Goal: Information Seeking & Learning: Learn about a topic

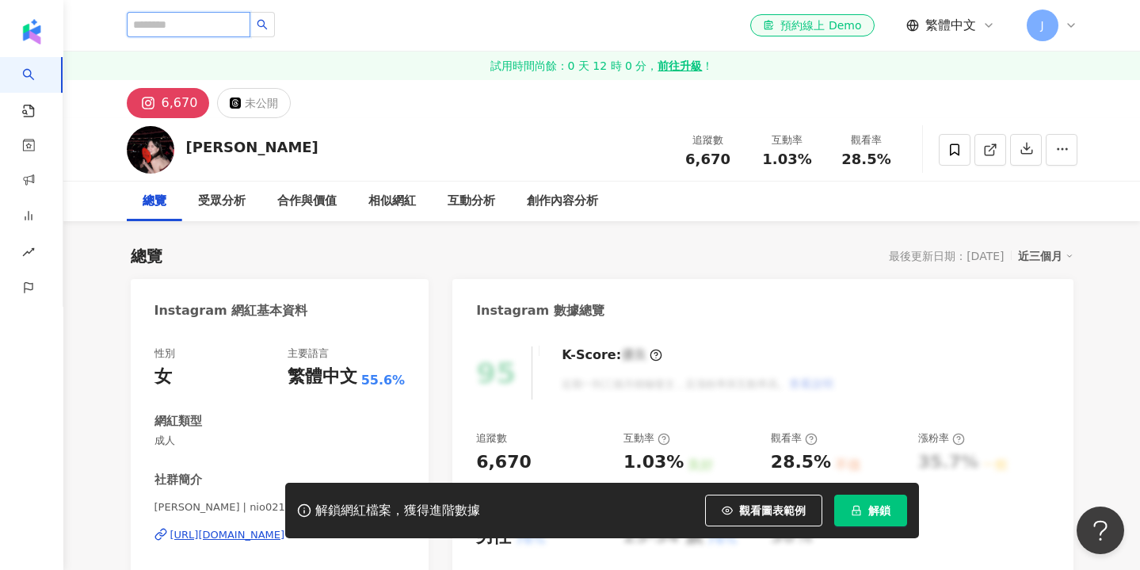
click at [223, 23] on input "search" at bounding box center [189, 24] width 124 height 25
click at [396, 201] on div "相似網紅" at bounding box center [393, 201] width 48 height 19
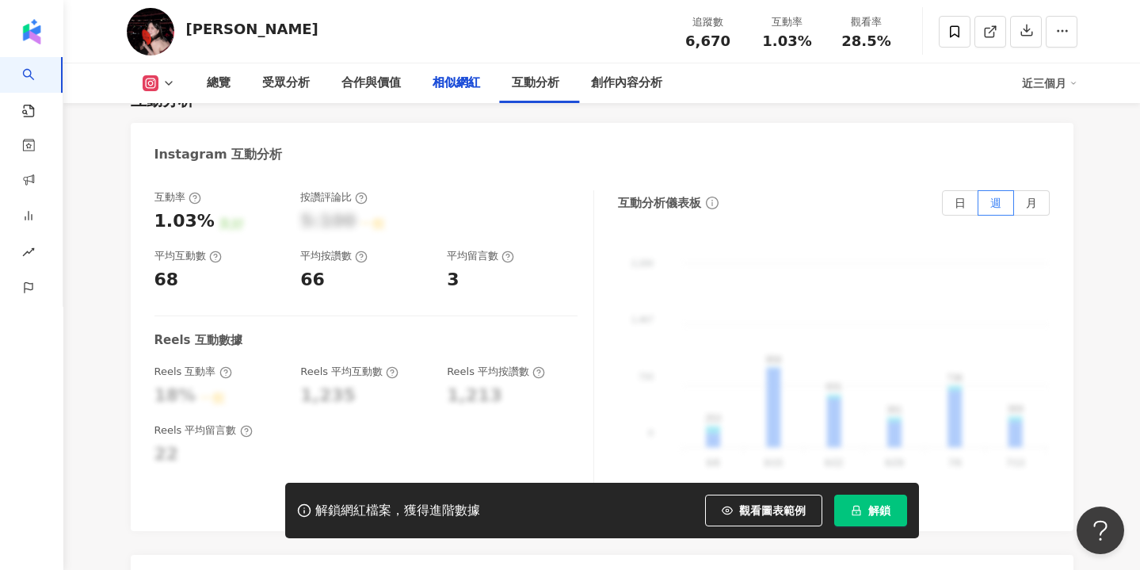
scroll to position [2645, 0]
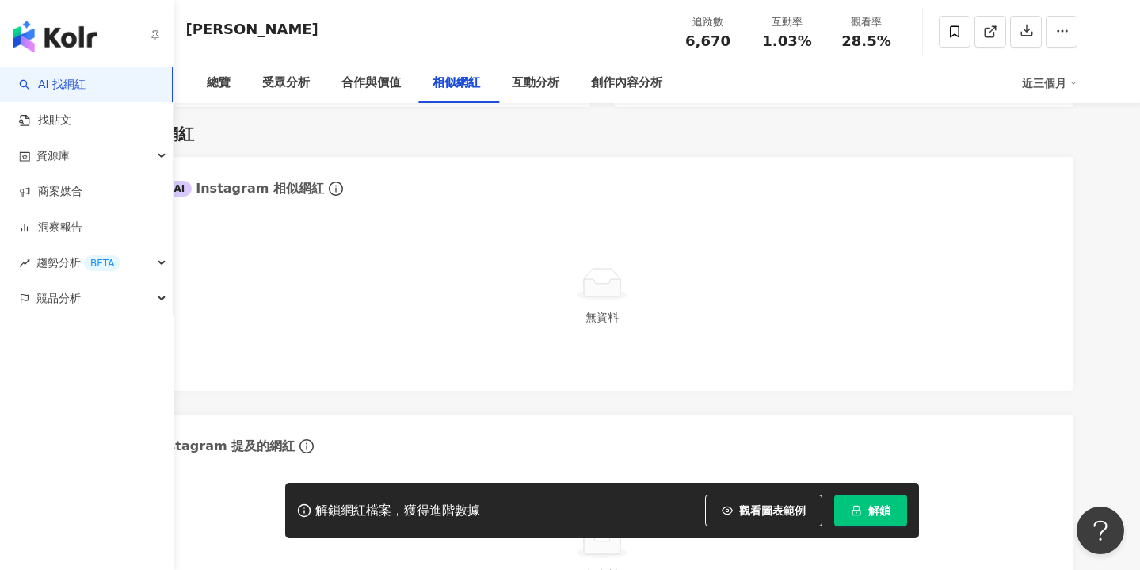
click at [55, 81] on link "AI 找網紅" at bounding box center [52, 85] width 67 height 16
click at [45, 90] on link "AI 找網紅" at bounding box center [52, 85] width 67 height 16
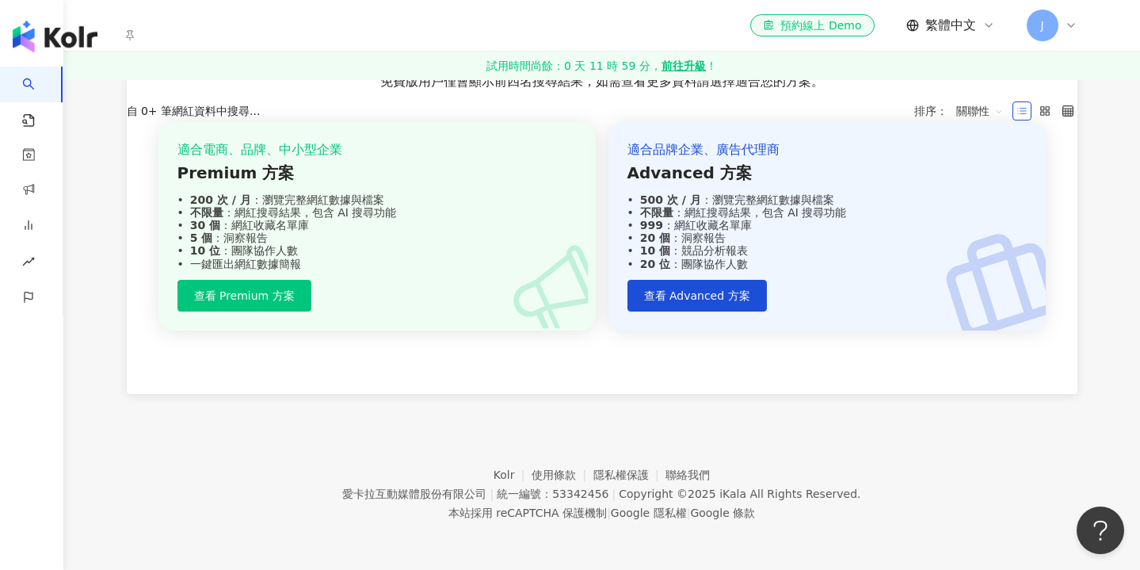
click at [54, 39] on div "button" at bounding box center [74, 33] width 149 height 67
click at [326, 55] on link "試用時間尚餘：0 天 11 時 59 分， 前往升級 ！" at bounding box center [601, 66] width 1077 height 29
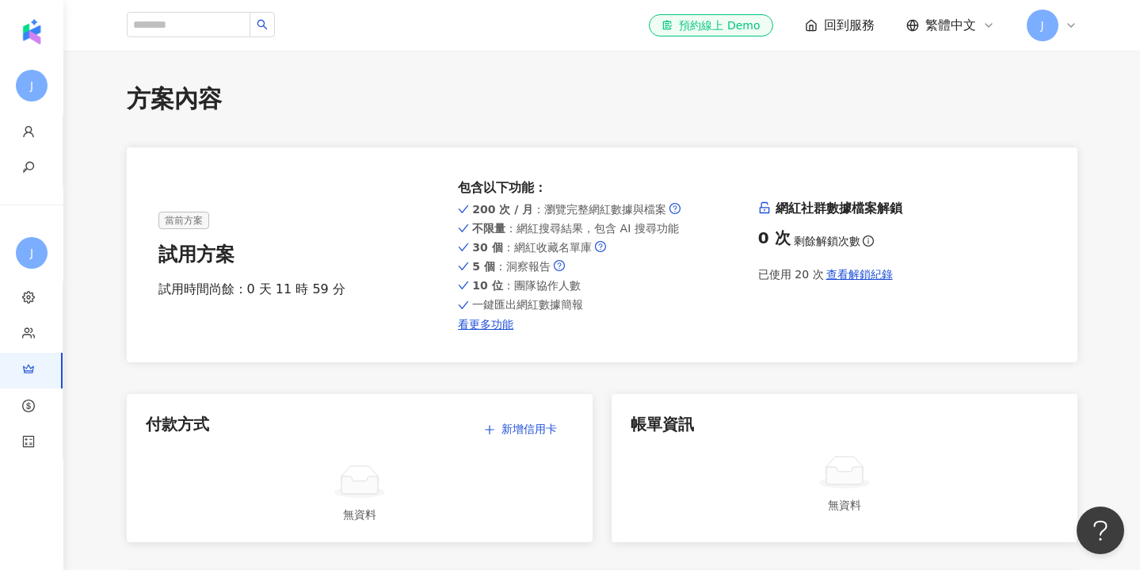
click at [268, 26] on icon "search" at bounding box center [262, 24] width 11 height 11
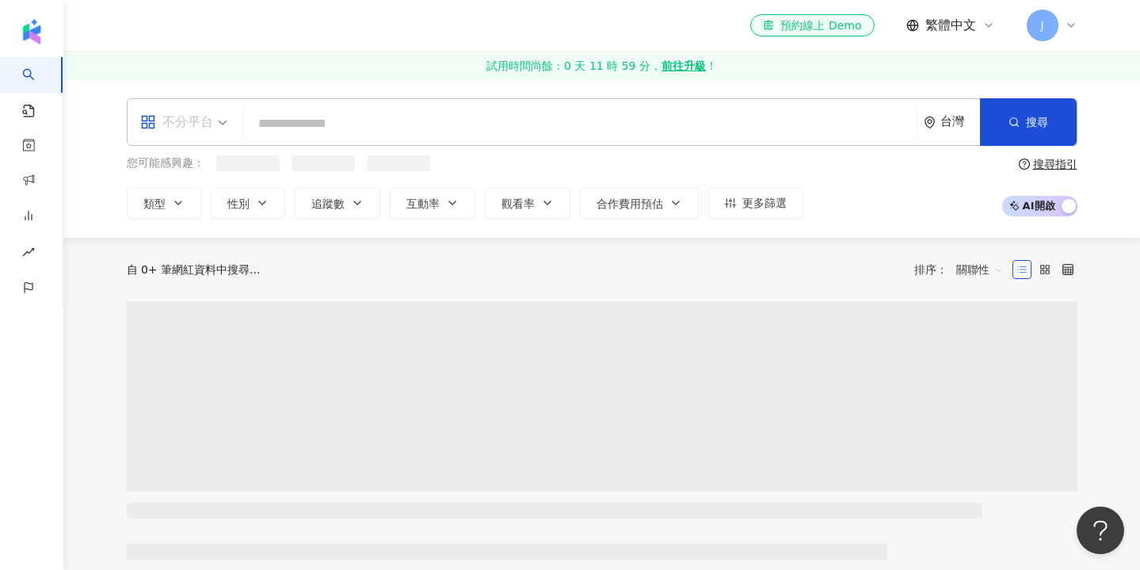
click at [218, 120] on span "不分平台" at bounding box center [183, 121] width 87 height 25
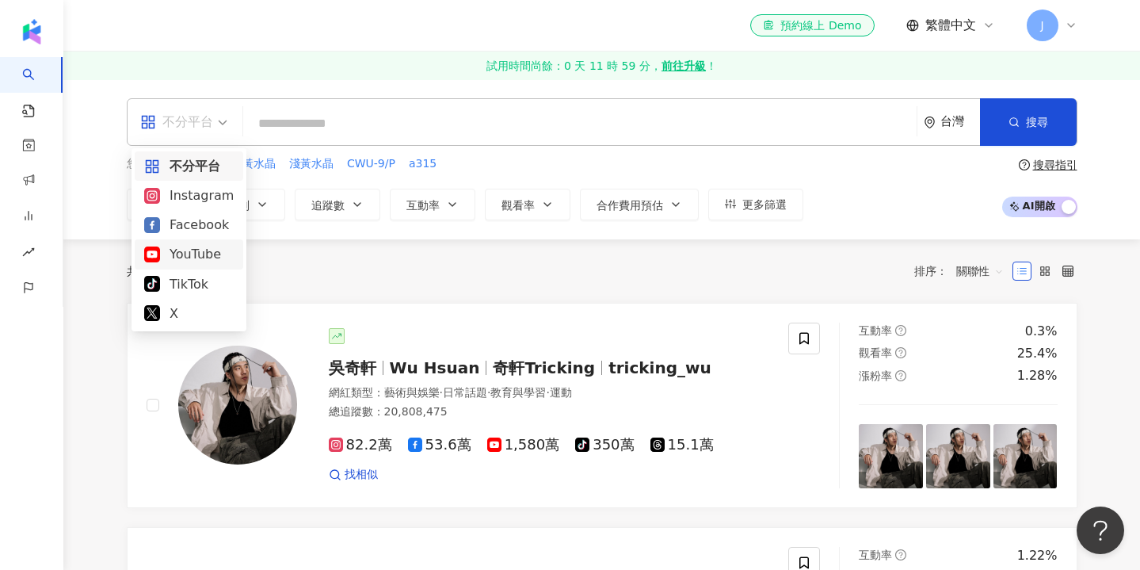
click at [189, 250] on div "YouTube" at bounding box center [189, 254] width 90 height 20
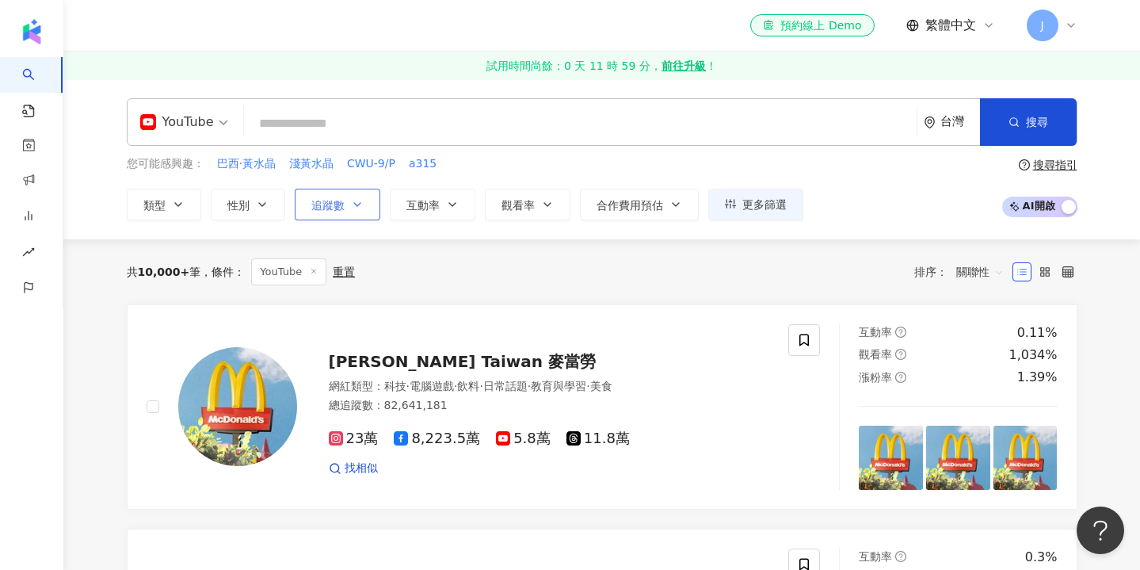
click at [358, 199] on icon "button" at bounding box center [357, 204] width 13 height 13
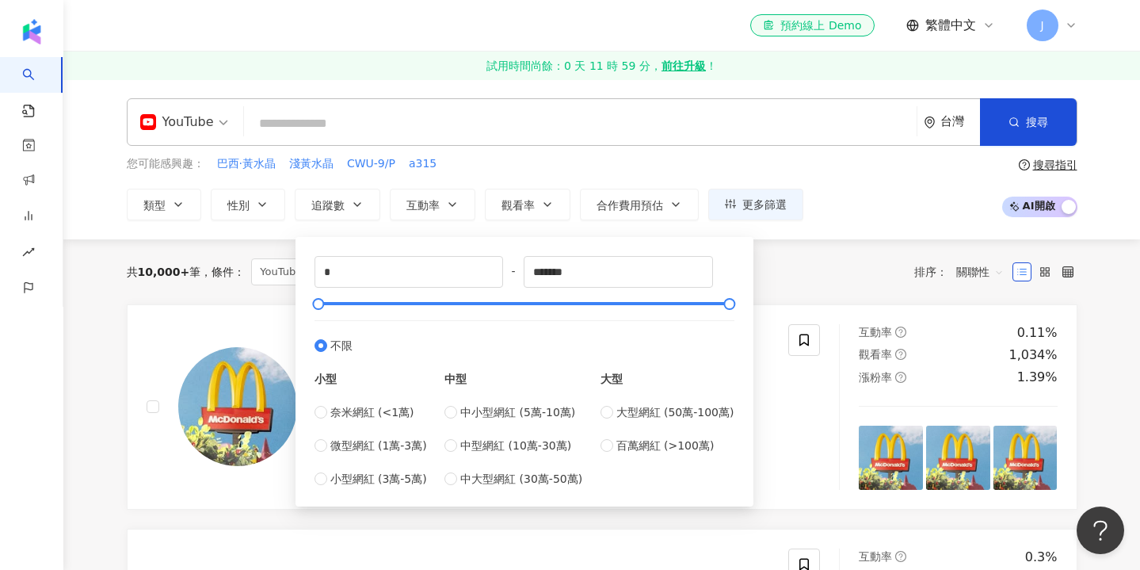
type input "****"
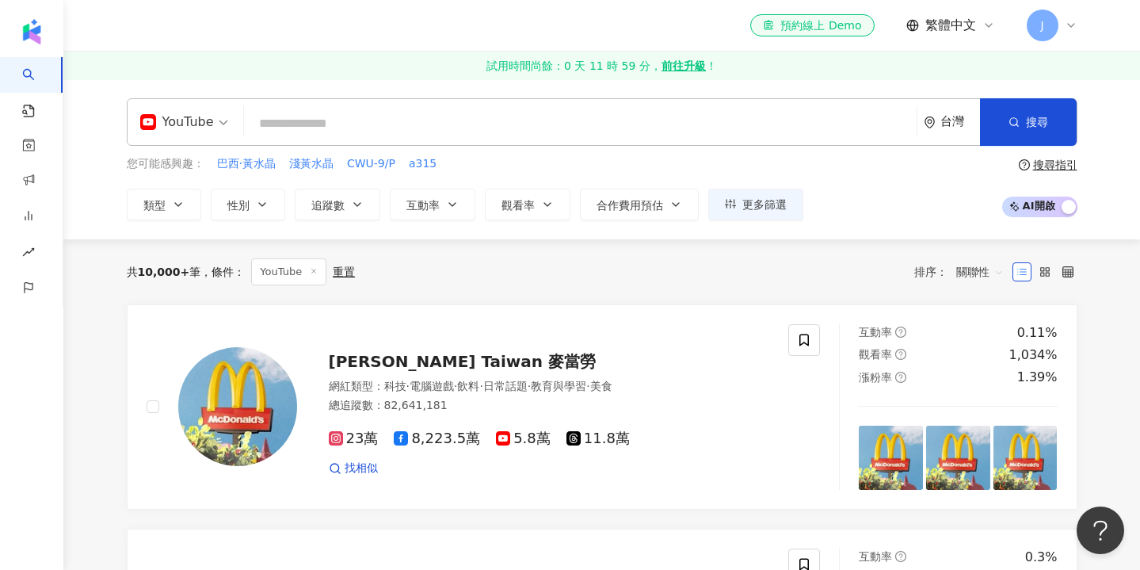
click at [486, 158] on div "您可能感興趣： 巴西·黃水晶 淺黃水晶 CWU-9/P a315" at bounding box center [465, 163] width 677 height 17
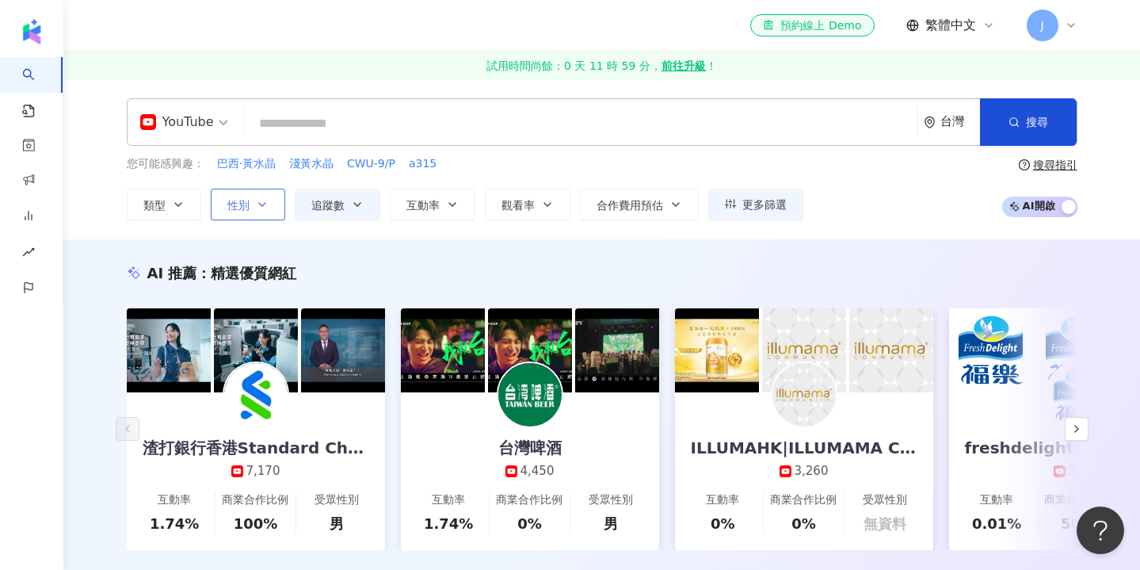
click at [259, 204] on icon "button" at bounding box center [262, 204] width 13 height 13
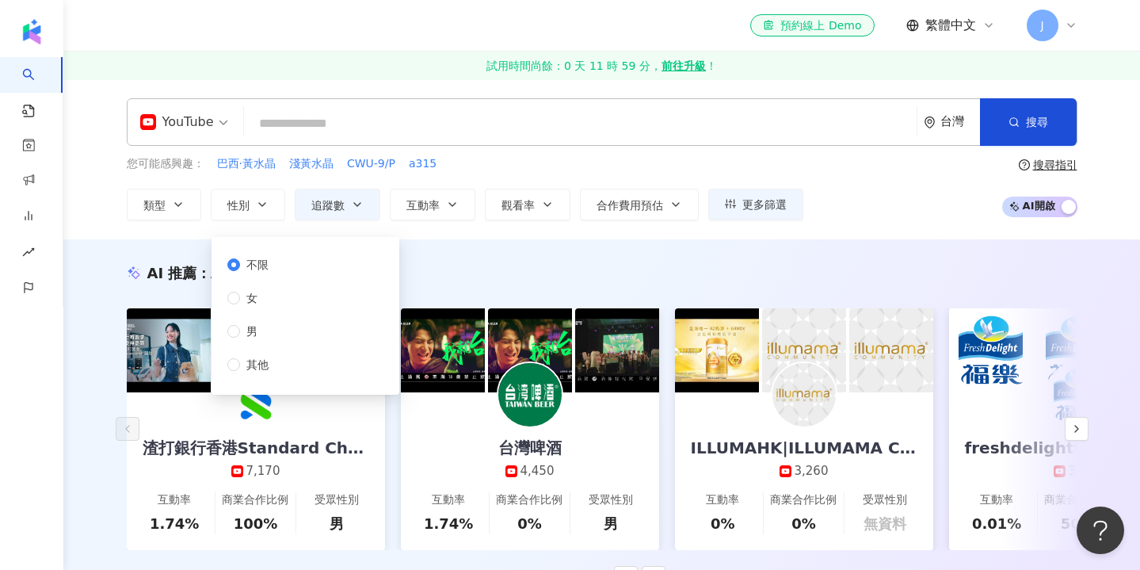
click at [475, 268] on div "AI 推薦 ： 精選優質網紅" at bounding box center [602, 273] width 951 height 20
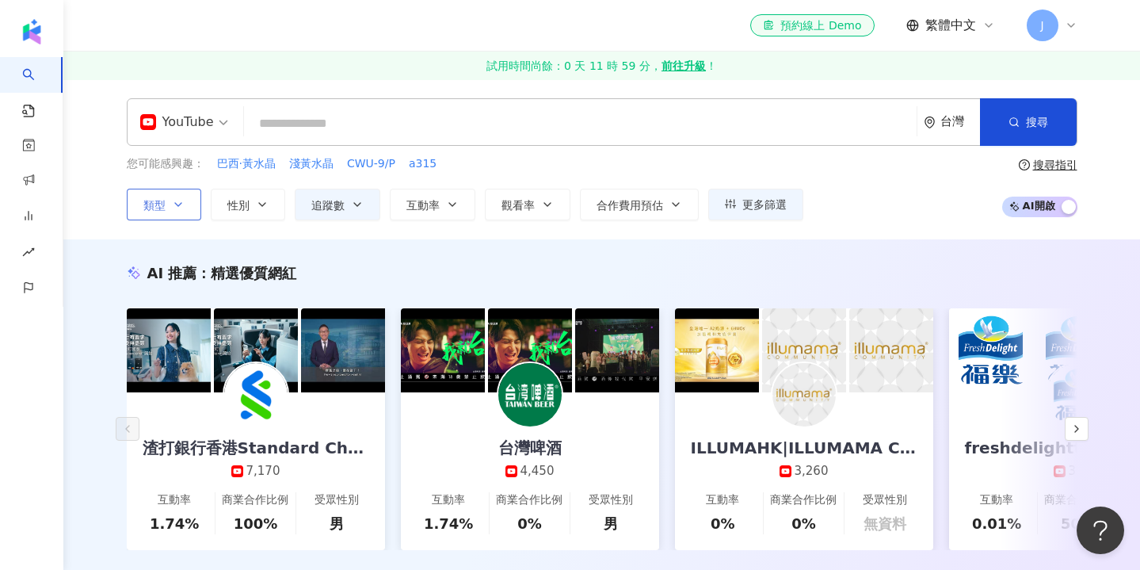
click at [189, 203] on button "類型" at bounding box center [164, 205] width 74 height 32
click at [579, 256] on div "AI 推薦 ： 精選優質網紅 渣打銀行香港Standard Chartered HK 7,170 互動率 1.74% 商業合作比例 100% 受眾性別 男 台…" at bounding box center [601, 423] width 1077 height 368
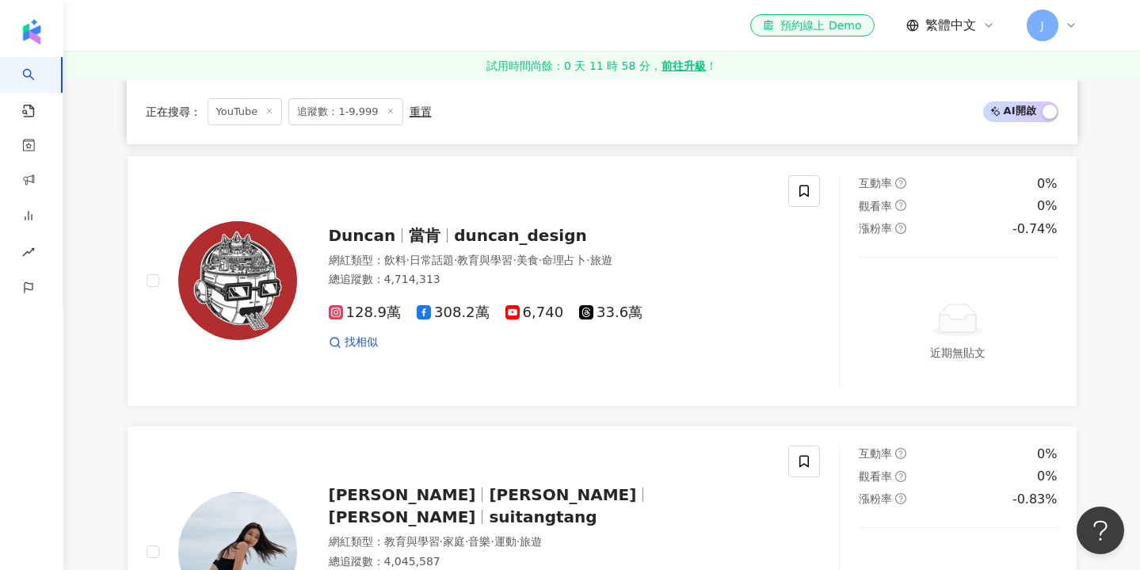
scroll to position [1014, 0]
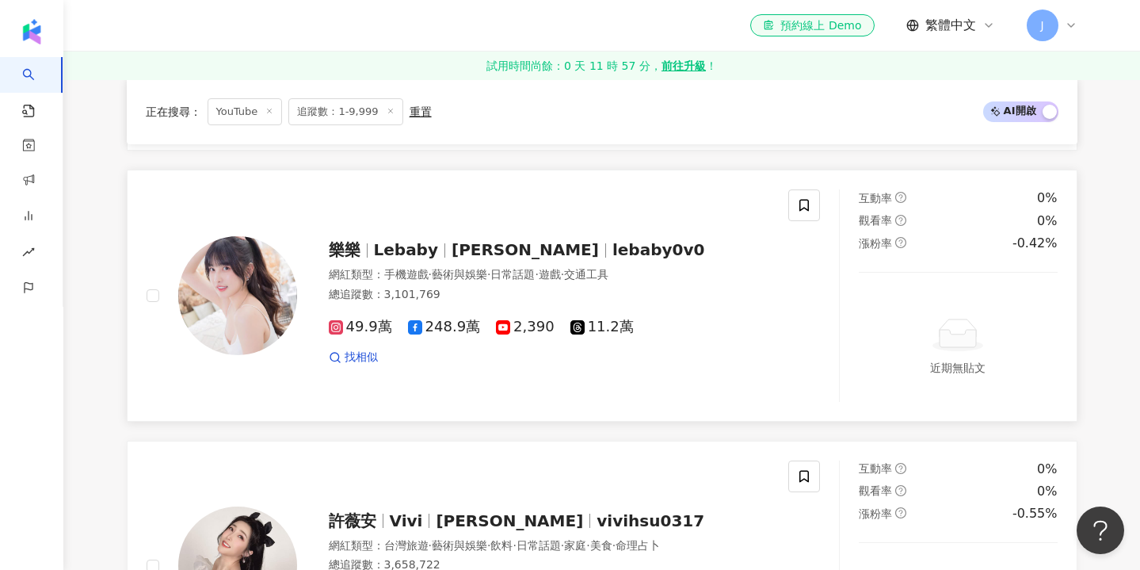
scroll to position [1553, 0]
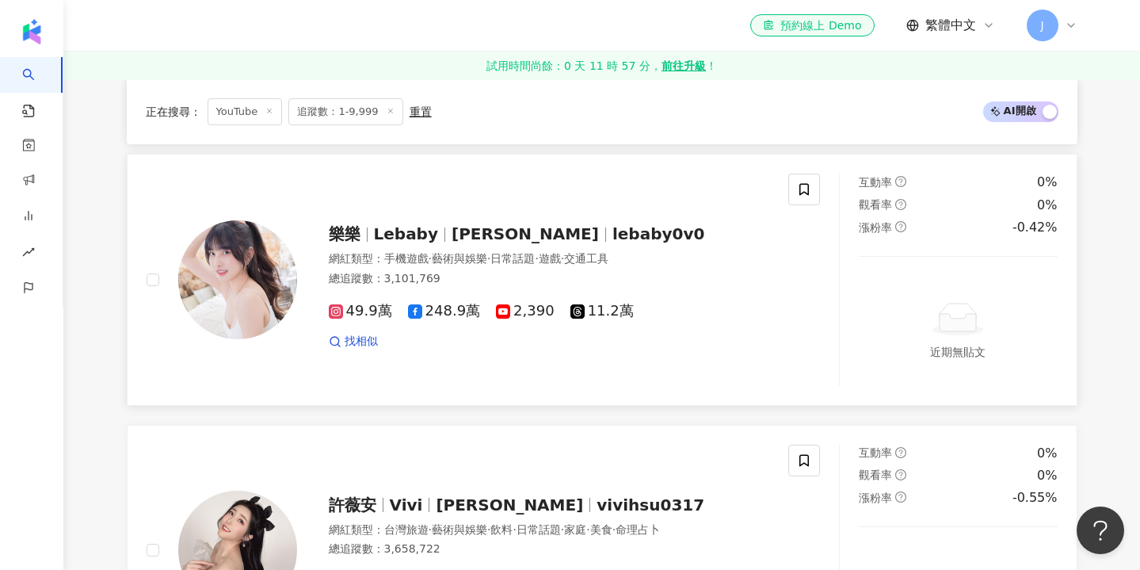
click at [254, 254] on img at bounding box center [237, 279] width 119 height 119
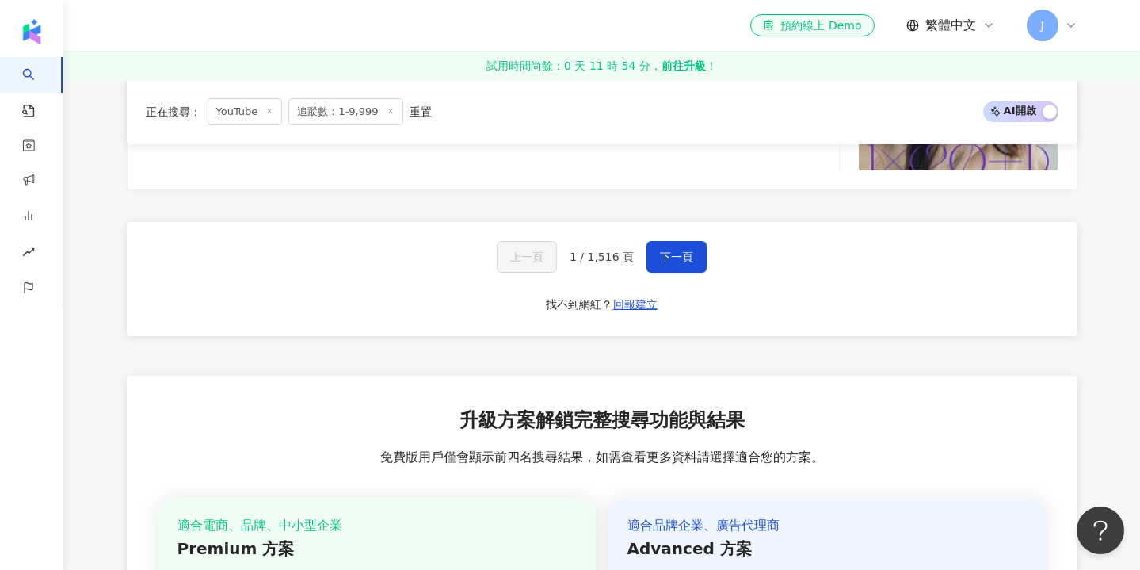
scroll to position [3705, 0]
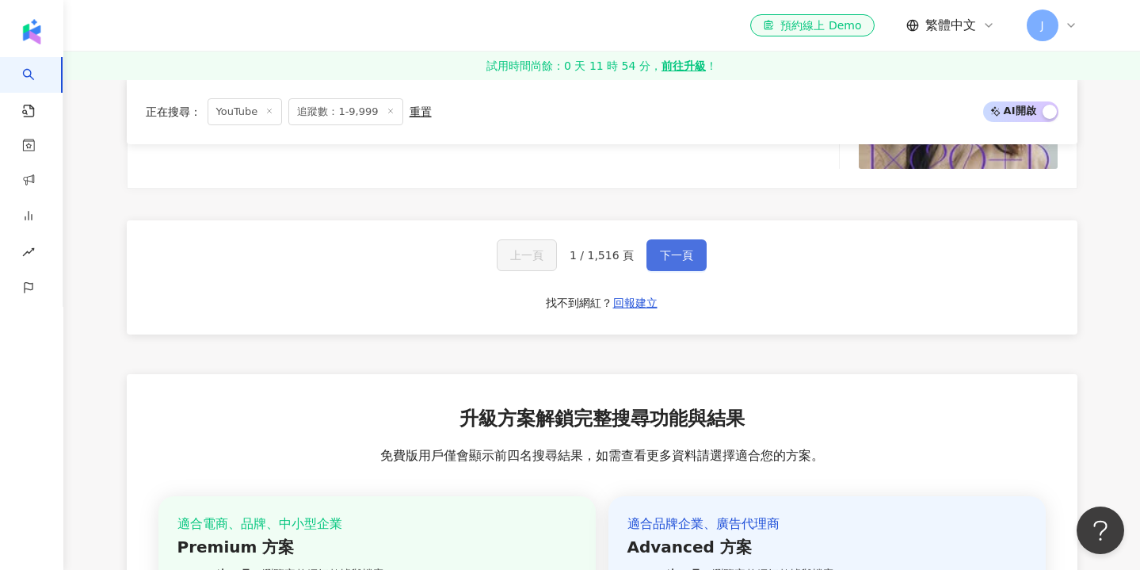
click at [665, 249] on span "下一頁" at bounding box center [676, 255] width 33 height 13
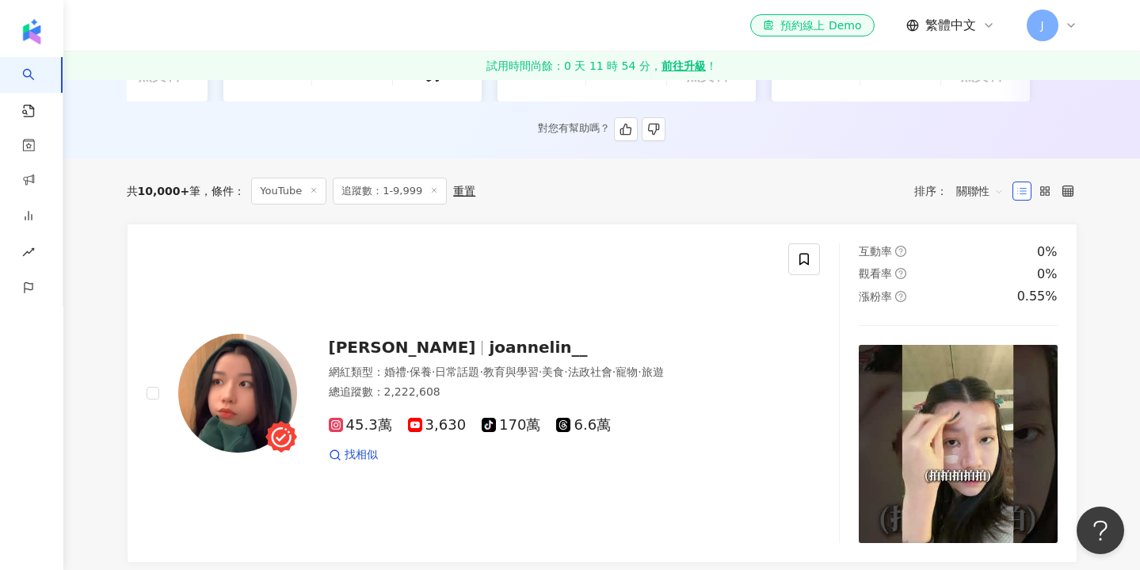
scroll to position [449, 0]
drag, startPoint x: 322, startPoint y: 342, endPoint x: 361, endPoint y: 342, distance: 38.8
click at [382, 342] on span "Joanne Lin" at bounding box center [402, 346] width 147 height 19
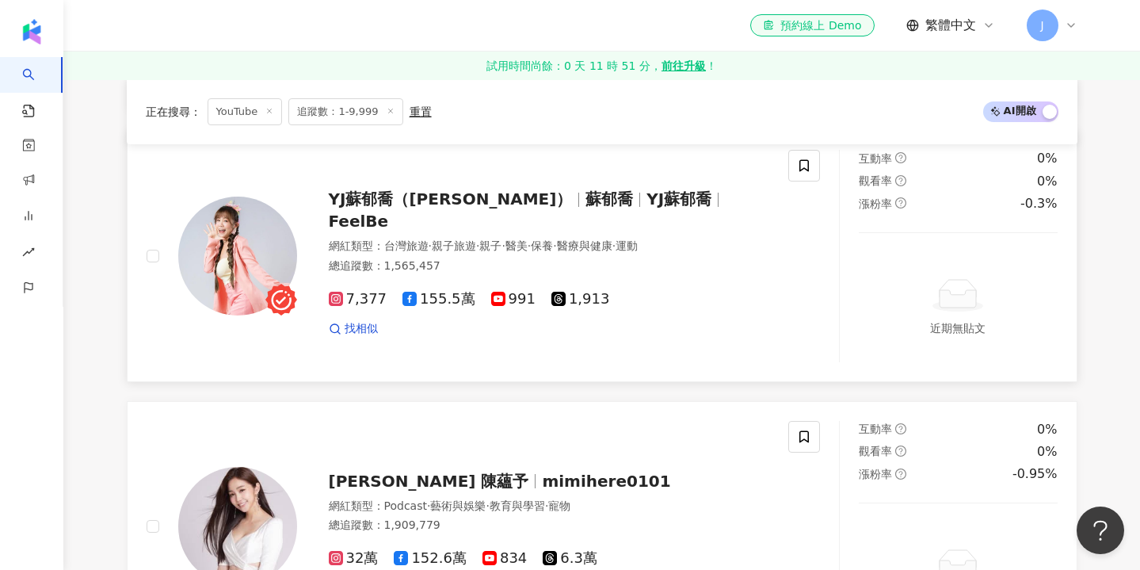
scroll to position [917, 0]
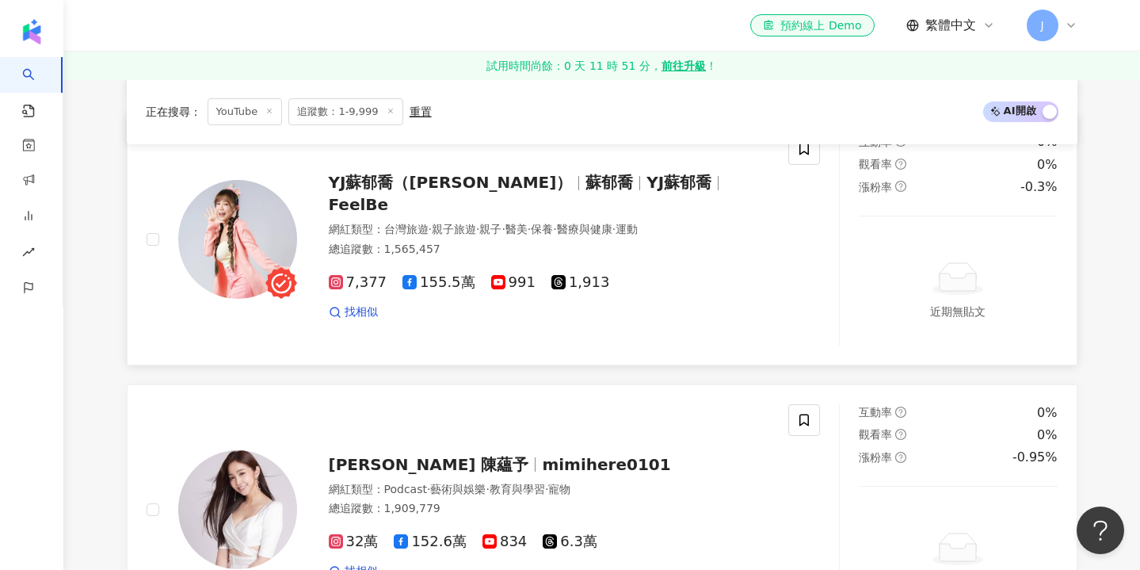
click at [449, 189] on span "YJ蘇郁喬（FeelBe）" at bounding box center [451, 182] width 244 height 19
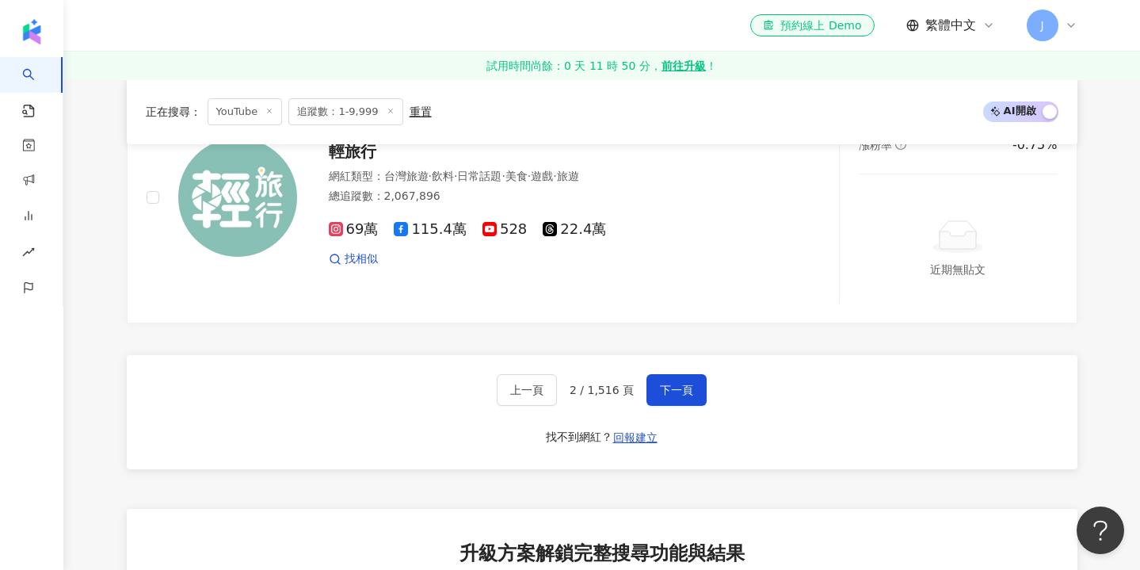
scroll to position [3619, 0]
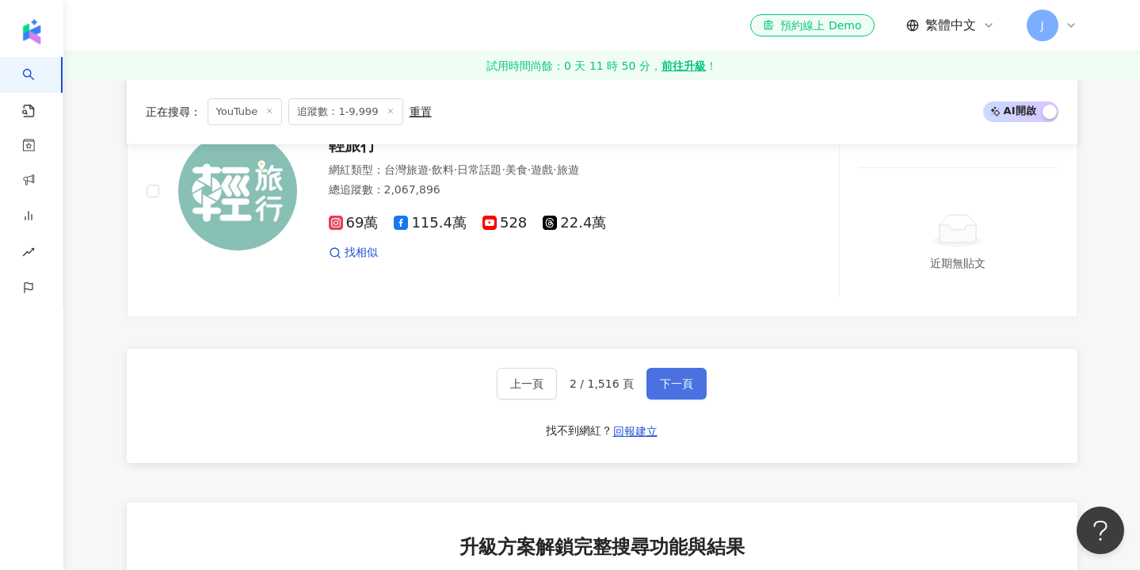
click at [660, 377] on span "下一頁" at bounding box center [676, 383] width 33 height 13
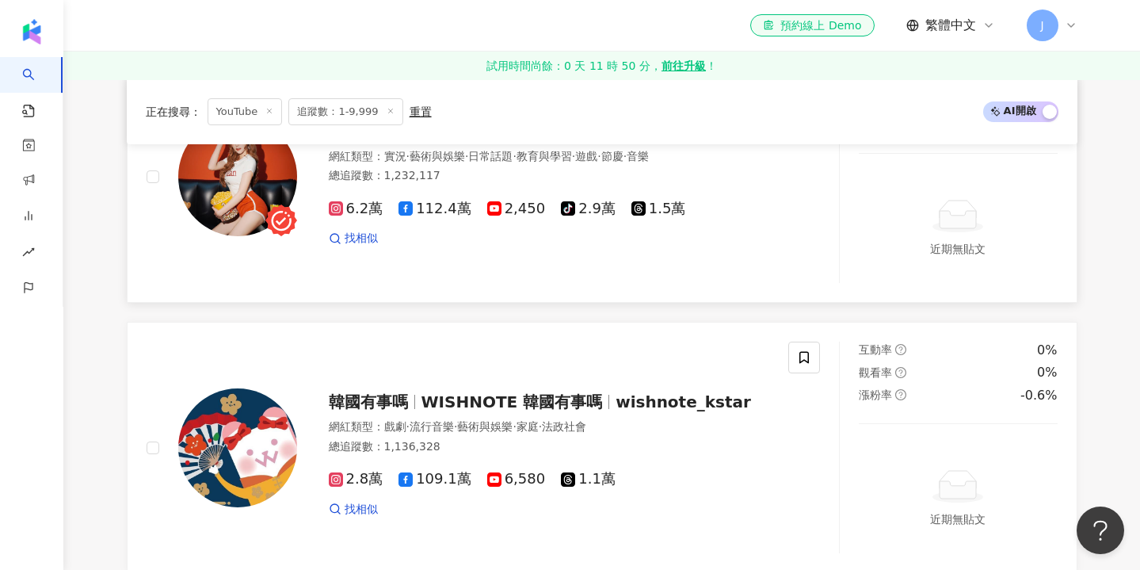
scroll to position [892, 0]
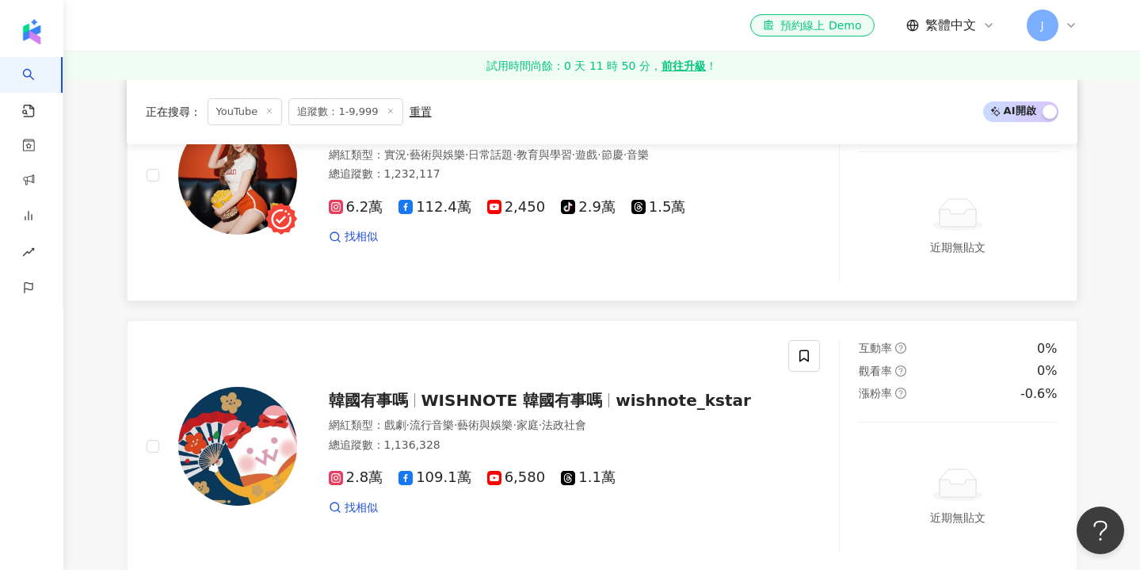
click at [505, 201] on span "2,450" at bounding box center [516, 207] width 59 height 17
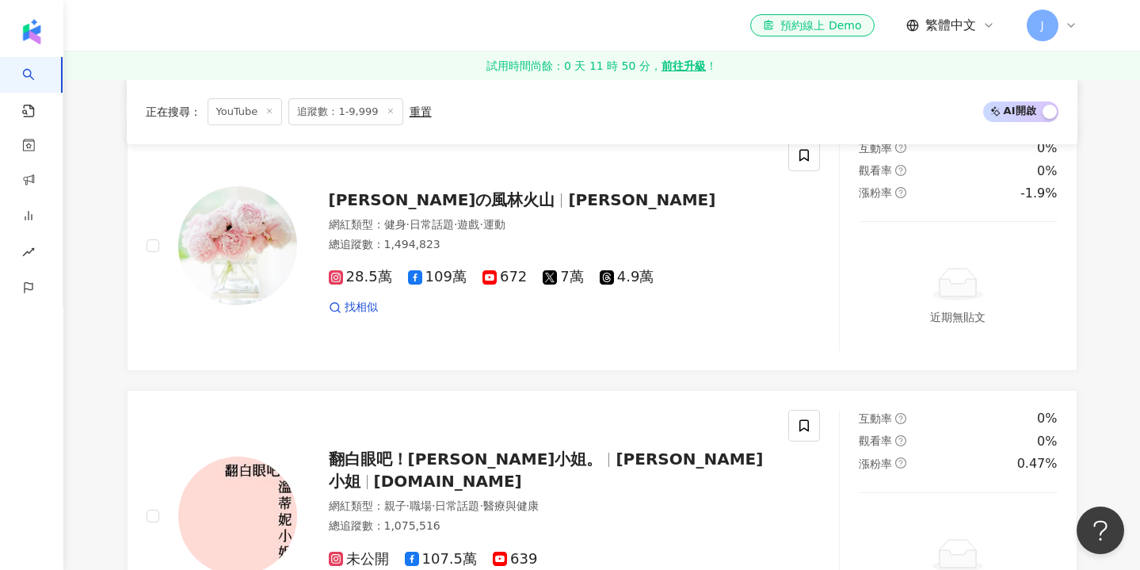
scroll to position [1358, 0]
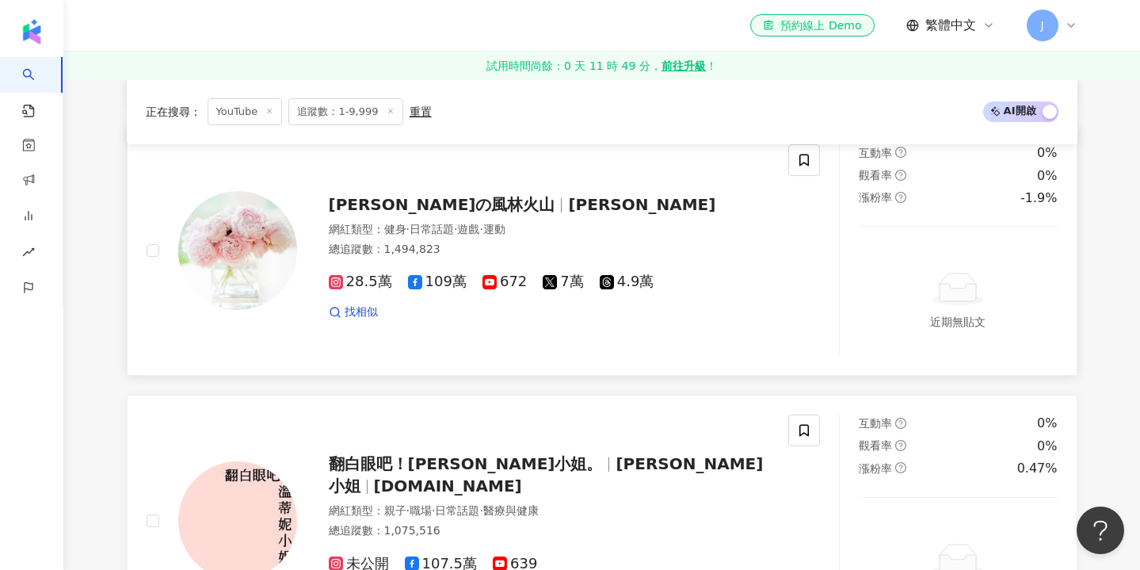
click at [490, 275] on icon at bounding box center [490, 282] width 14 height 14
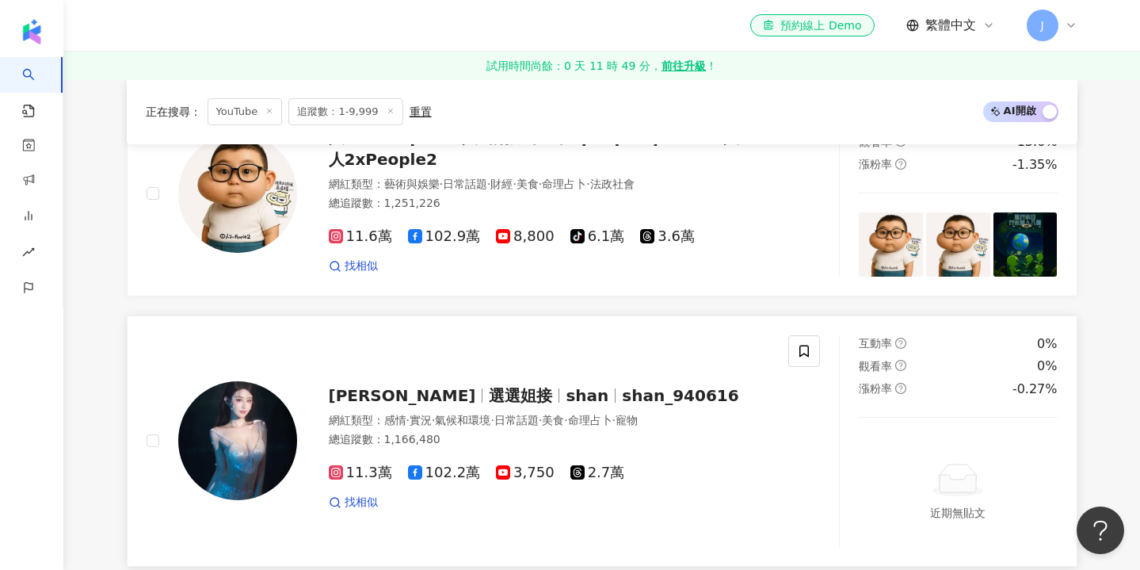
click at [489, 386] on span "選選姐接" at bounding box center [527, 395] width 77 height 19
click at [498, 464] on span "3,750" at bounding box center [525, 472] width 59 height 17
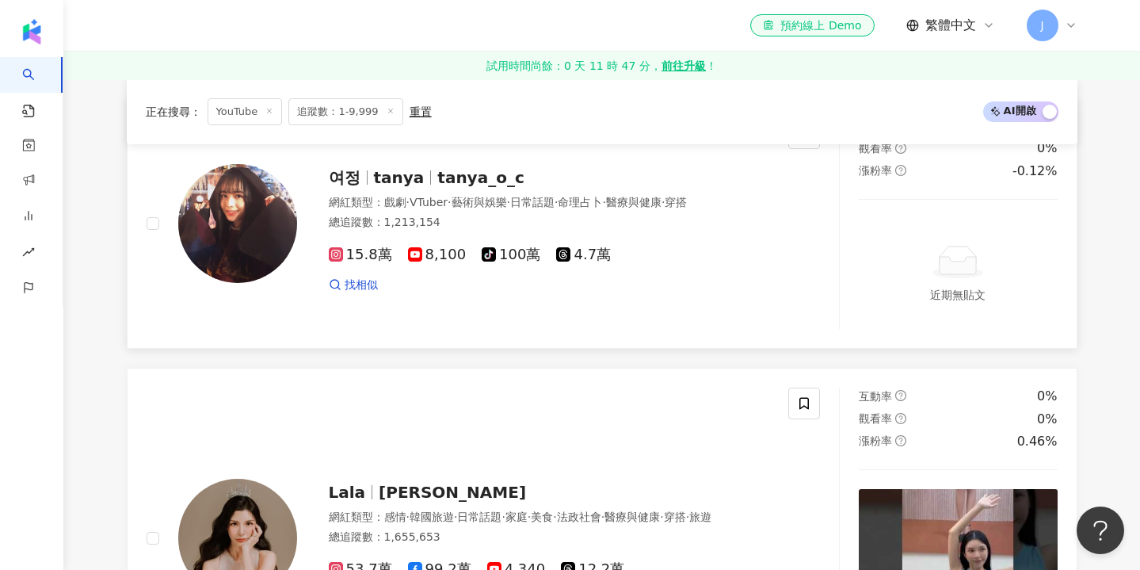
scroll to position [2422, 0]
click at [464, 171] on span "tanya_o_c" at bounding box center [480, 176] width 86 height 19
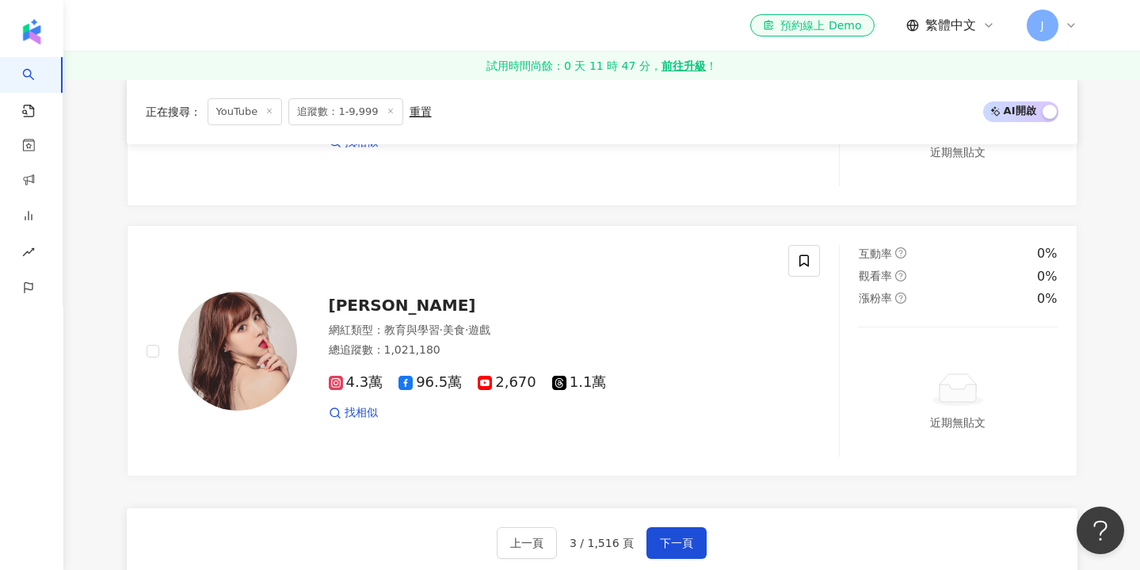
scroll to position [3418, 0]
click at [377, 295] on span "[PERSON_NAME]" at bounding box center [402, 304] width 147 height 19
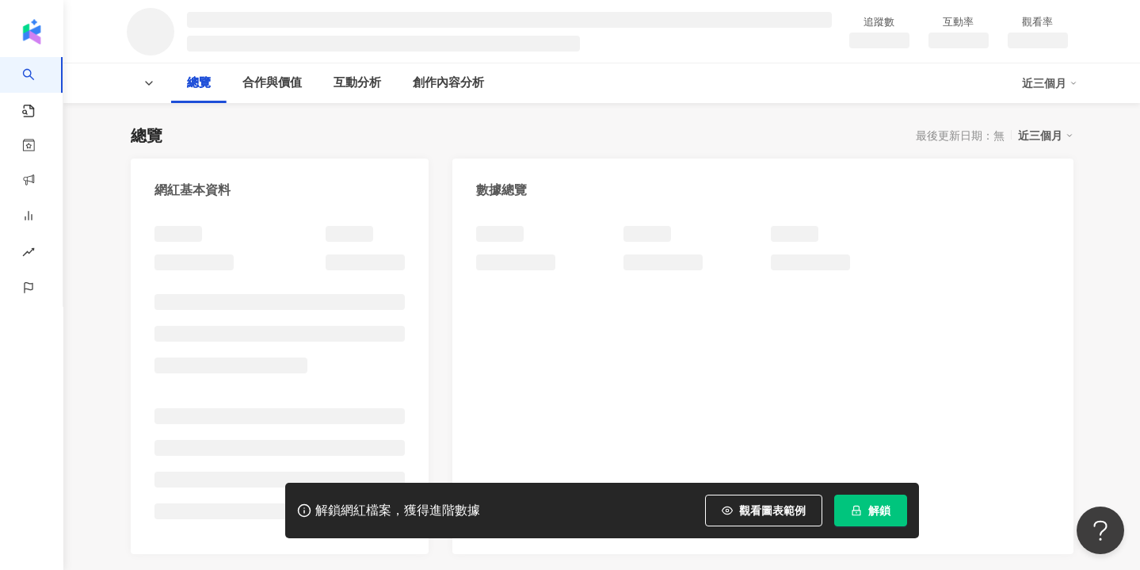
scroll to position [132, 0]
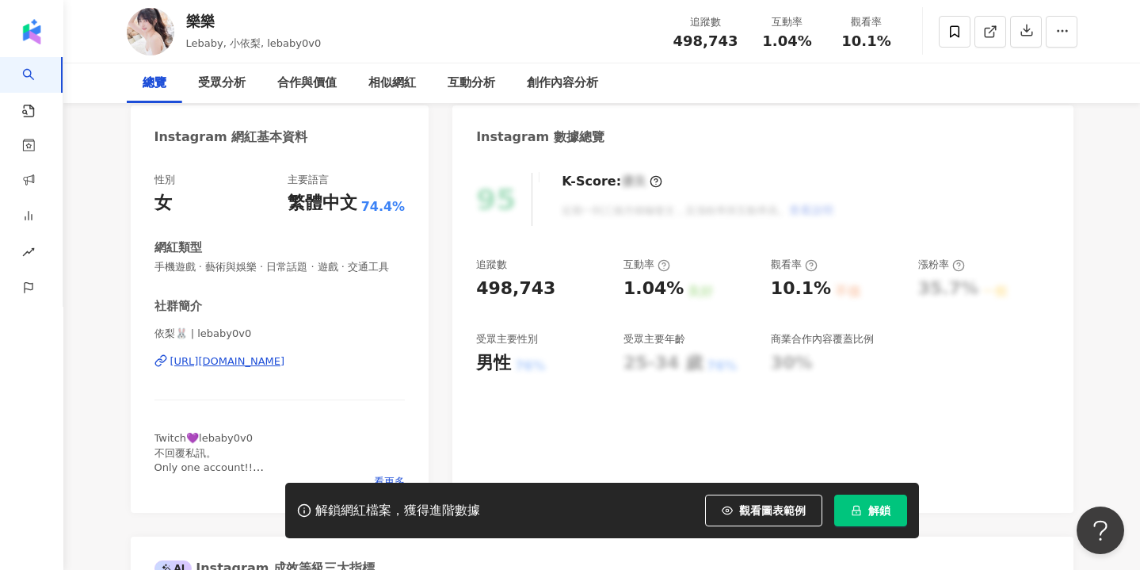
scroll to position [29, 0]
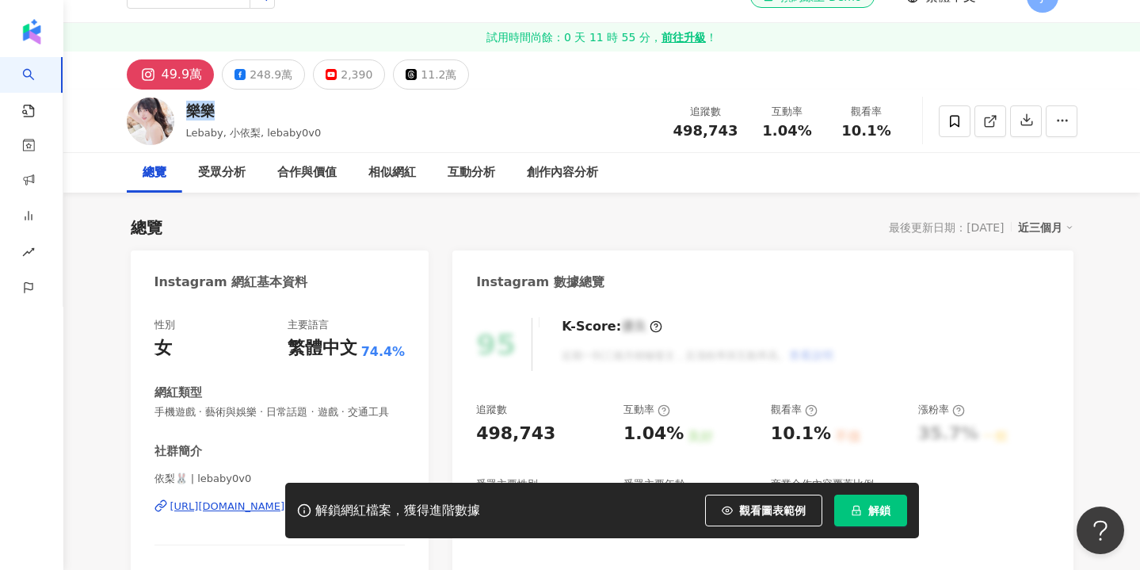
drag, startPoint x: 213, startPoint y: 113, endPoint x: 190, endPoint y: 113, distance: 23.0
click at [190, 113] on div "樂樂" at bounding box center [254, 111] width 136 height 20
copy div "樂樂"
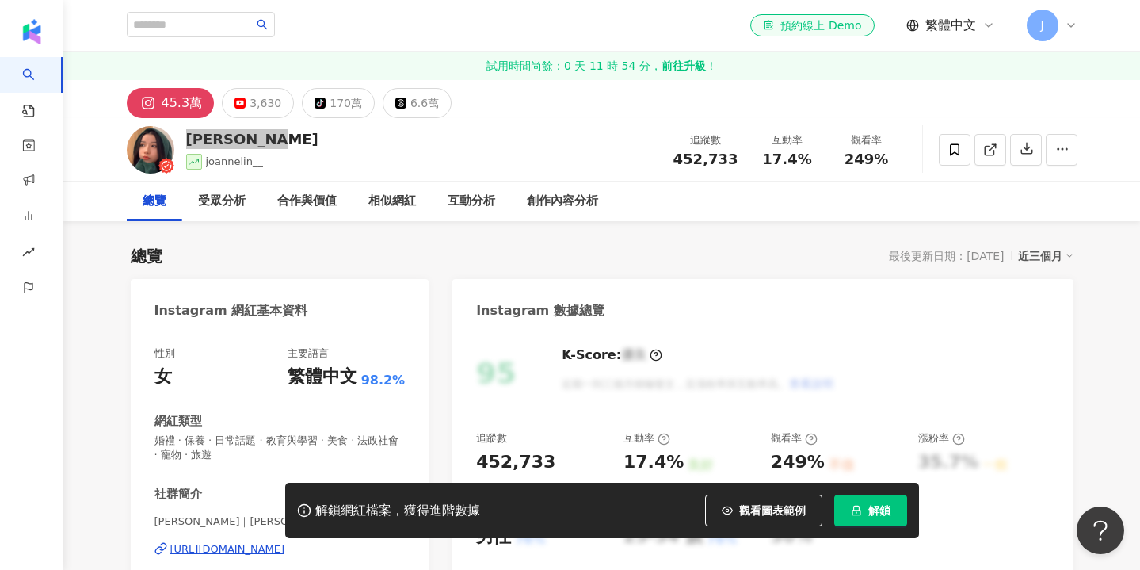
drag, startPoint x: 265, startPoint y: 139, endPoint x: 188, endPoint y: 139, distance: 77.7
click at [188, 139] on div "Joanne Lin joannelin__ 追蹤數 452,733 互動率 17.4% 觀看率 249%" at bounding box center [602, 149] width 1014 height 63
click at [268, 101] on div "3,630" at bounding box center [266, 103] width 32 height 22
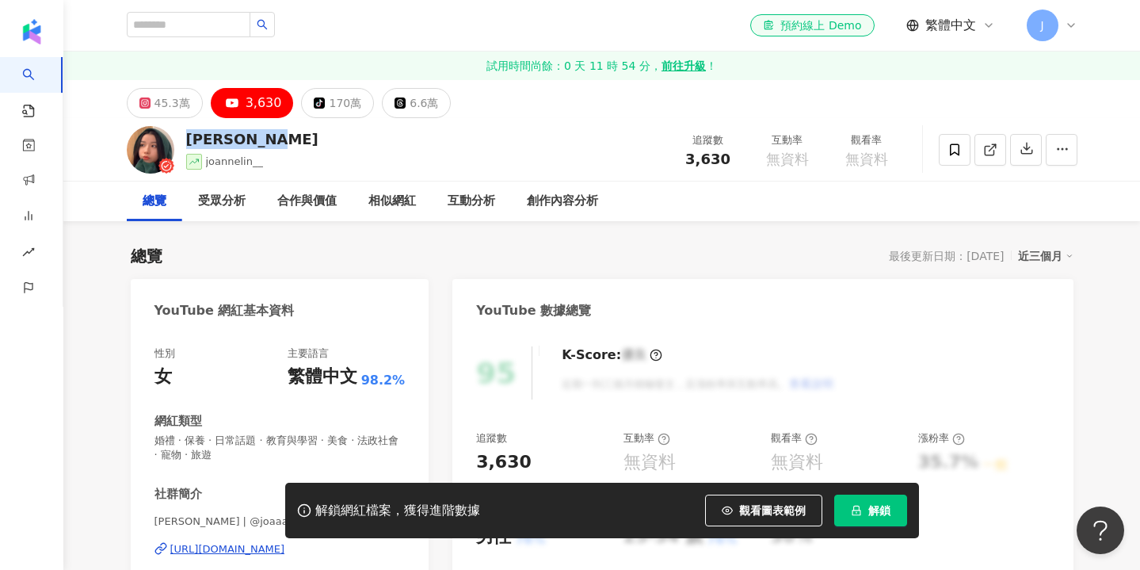
click at [263, 105] on div "3,630" at bounding box center [264, 103] width 36 height 22
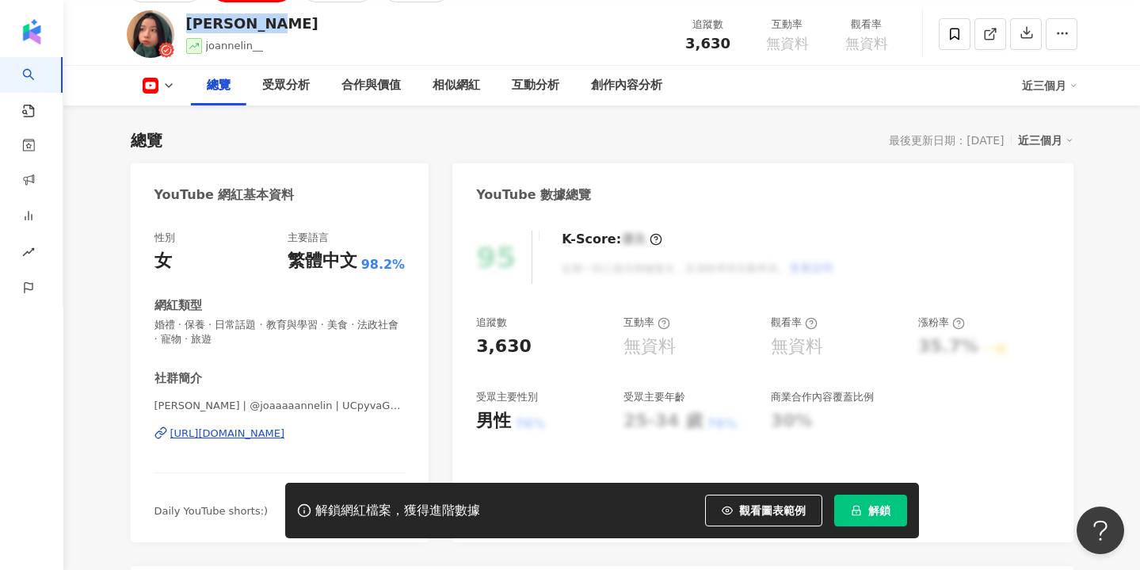
scroll to position [147, 0]
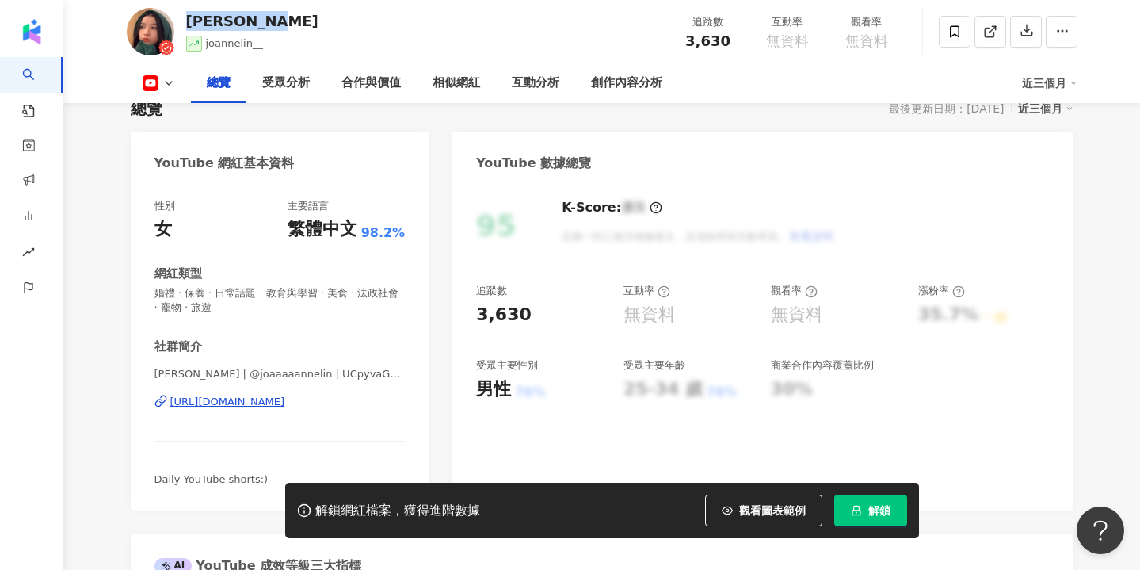
click at [285, 403] on div "https://www.youtube.com/channel/UCpyvaGgPyrNOURPMpb8hd4w" at bounding box center [227, 402] width 115 height 14
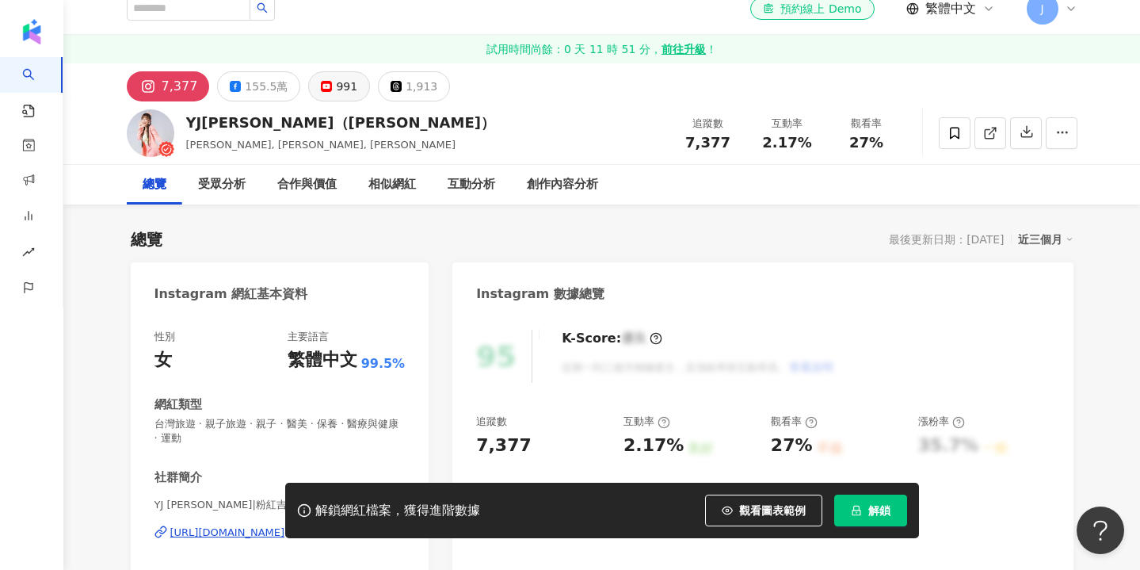
click at [336, 82] on div "991" at bounding box center [346, 86] width 21 height 22
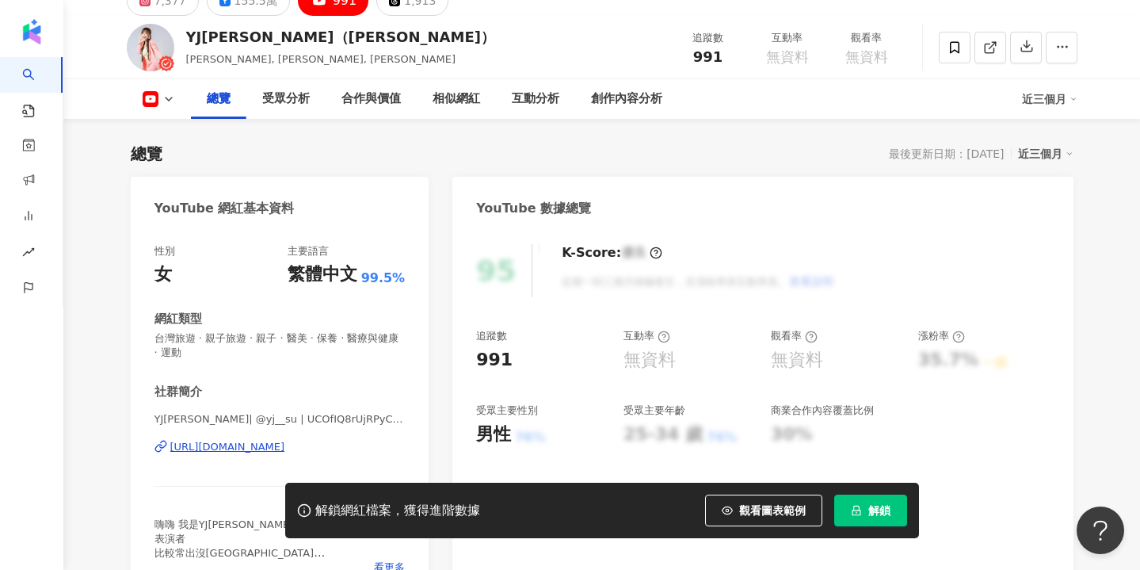
scroll to position [124, 0]
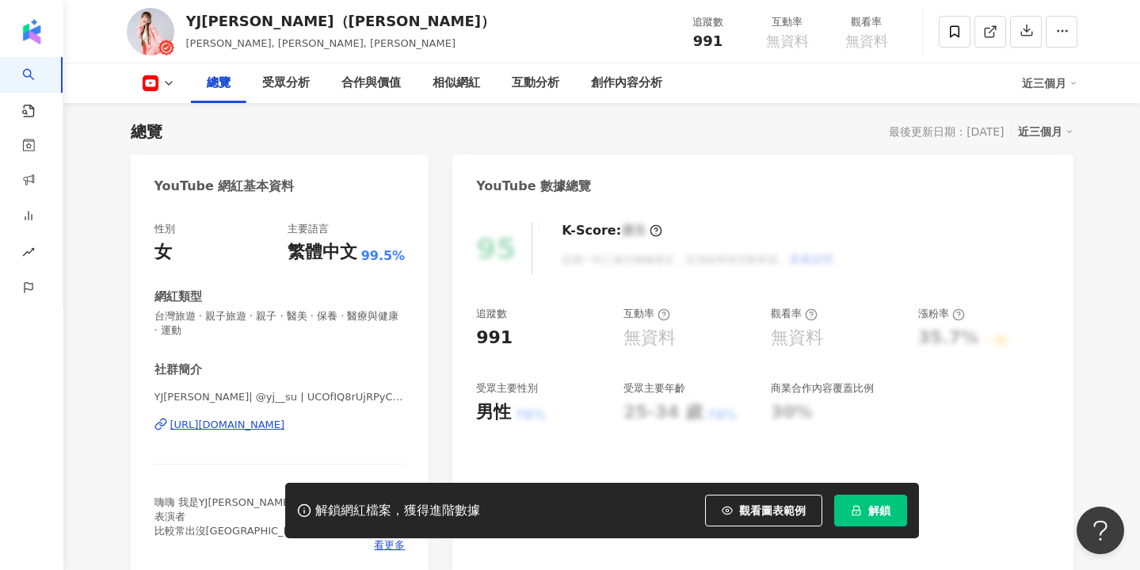
click at [285, 418] on div "https://www.youtube.com/channel/UCOfIQ8rUjRPyCjURktFbj7Q" at bounding box center [227, 425] width 115 height 14
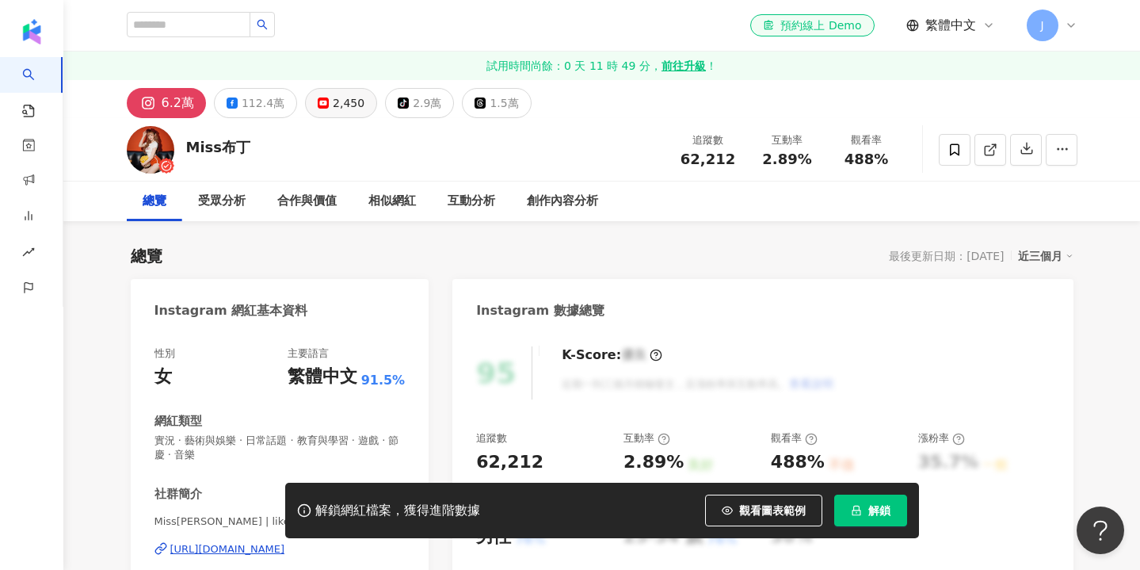
click at [322, 100] on icon at bounding box center [323, 102] width 11 height 11
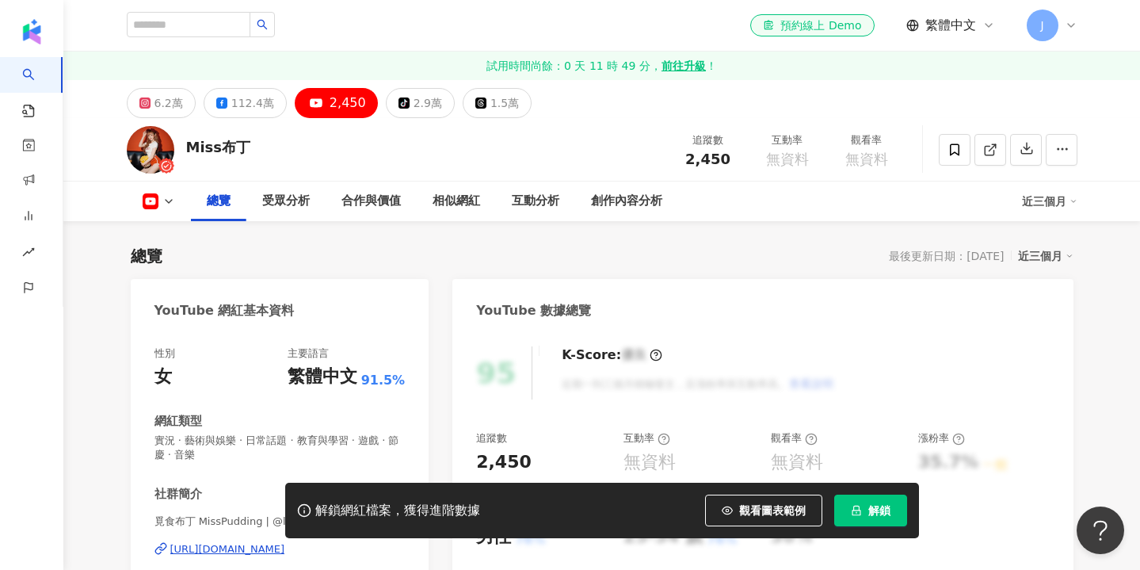
scroll to position [305, 0]
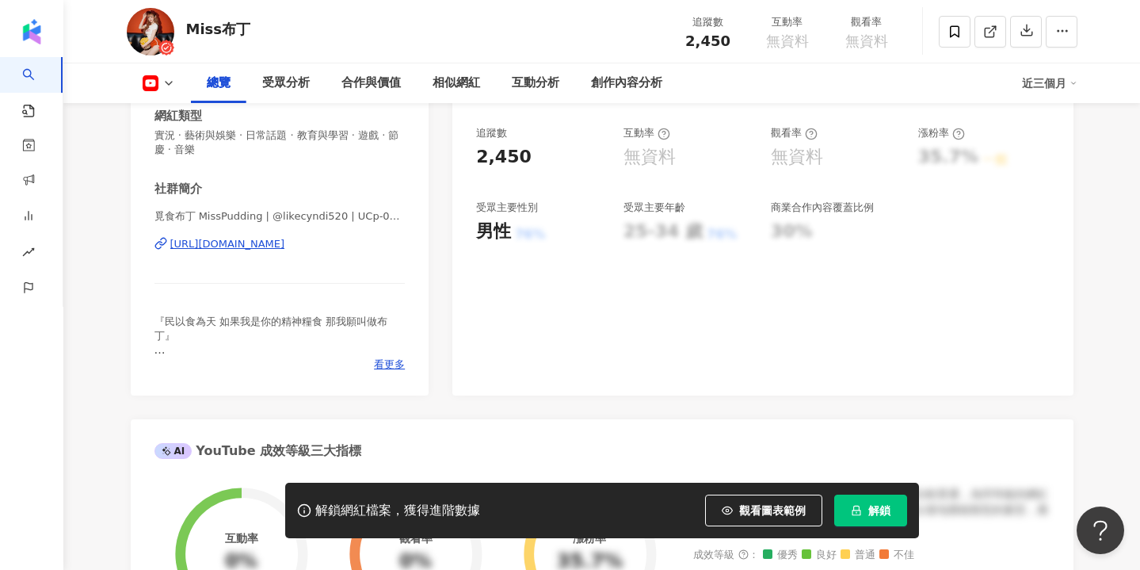
click at [285, 245] on div "https://www.youtube.com/channel/UCp-0vGtS_cPjXkq8Y_cwMcw" at bounding box center [227, 244] width 115 height 14
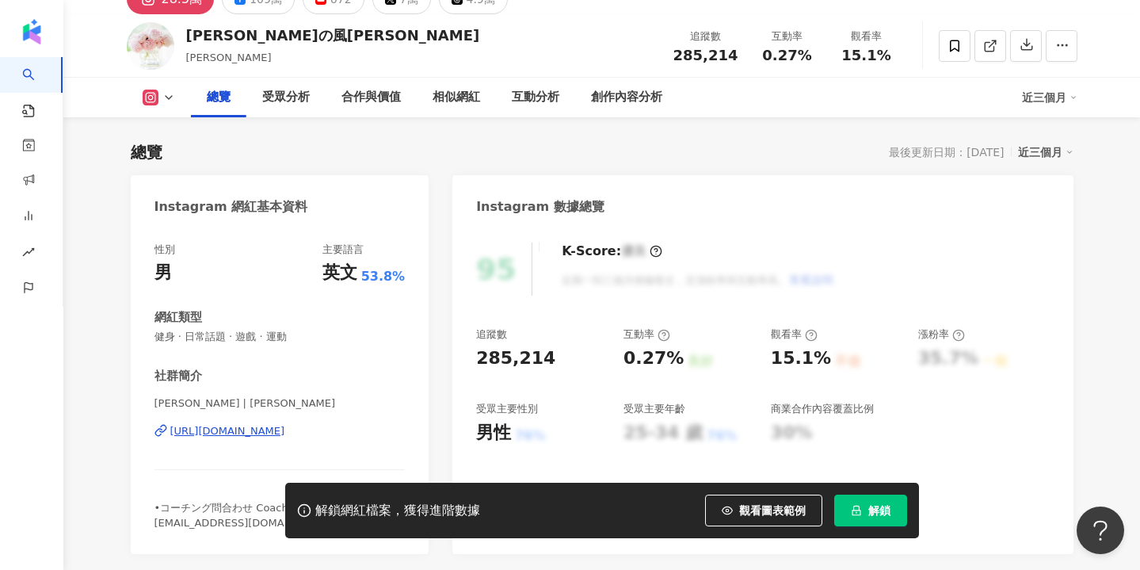
scroll to position [58, 0]
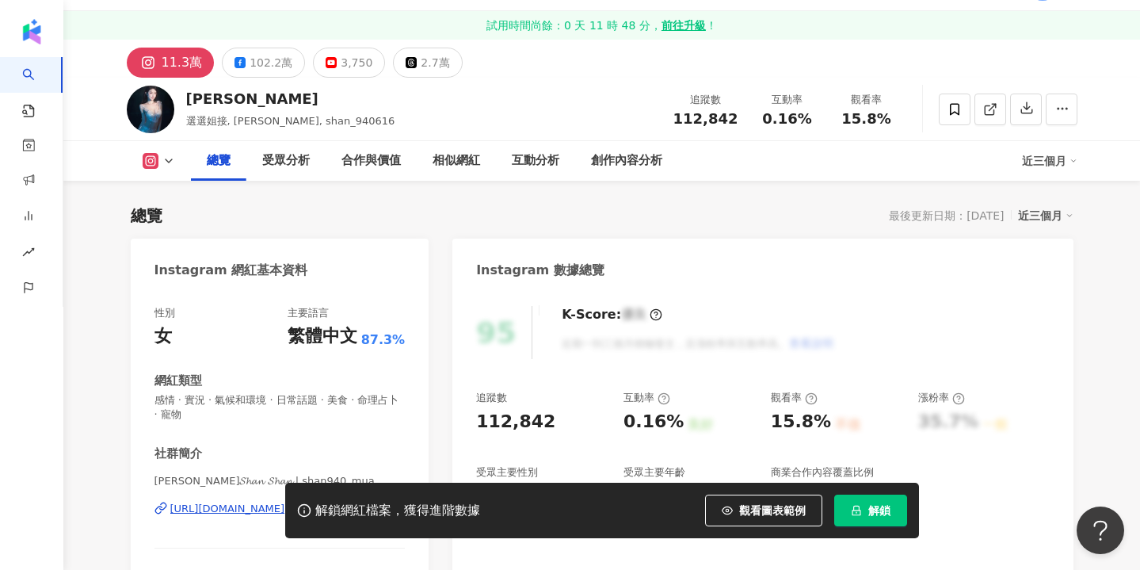
scroll to position [74, 0]
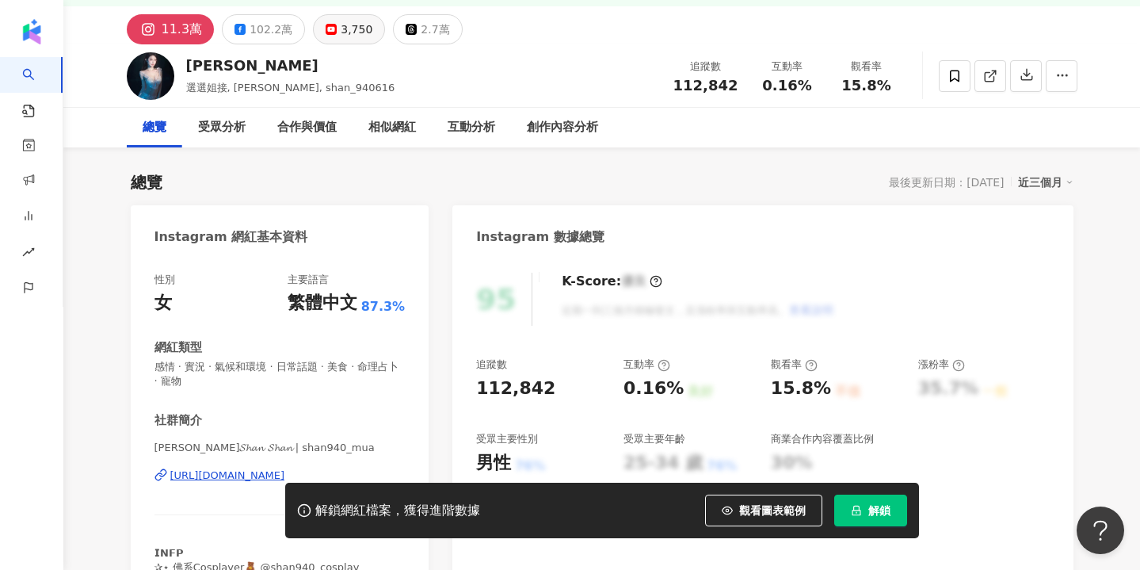
click at [341, 25] on div "3,750" at bounding box center [357, 29] width 32 height 22
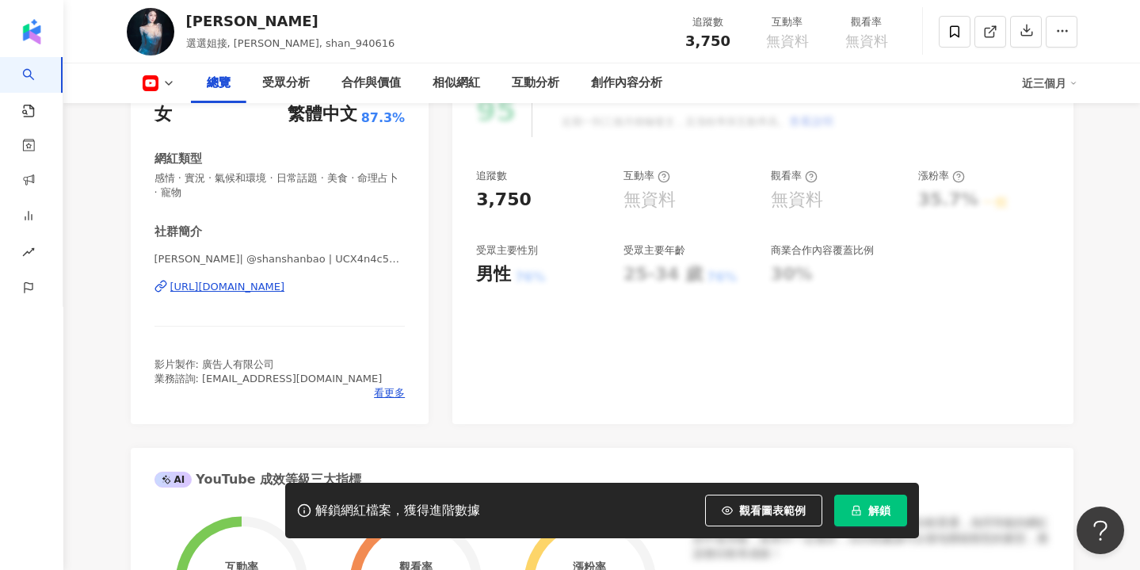
scroll to position [271, 0]
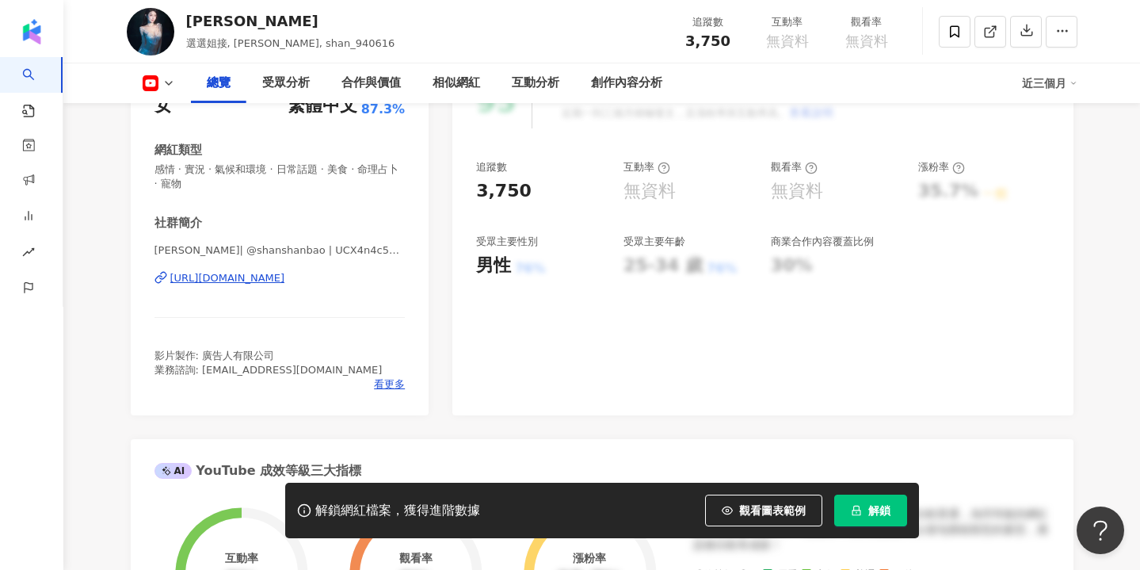
click at [351, 243] on div "汪選璇 | @shanshanbao | UCX4n4c5atop7dbPQDt1ZVyw https://www.youtube.com/channel/U…" at bounding box center [280, 289] width 251 height 93
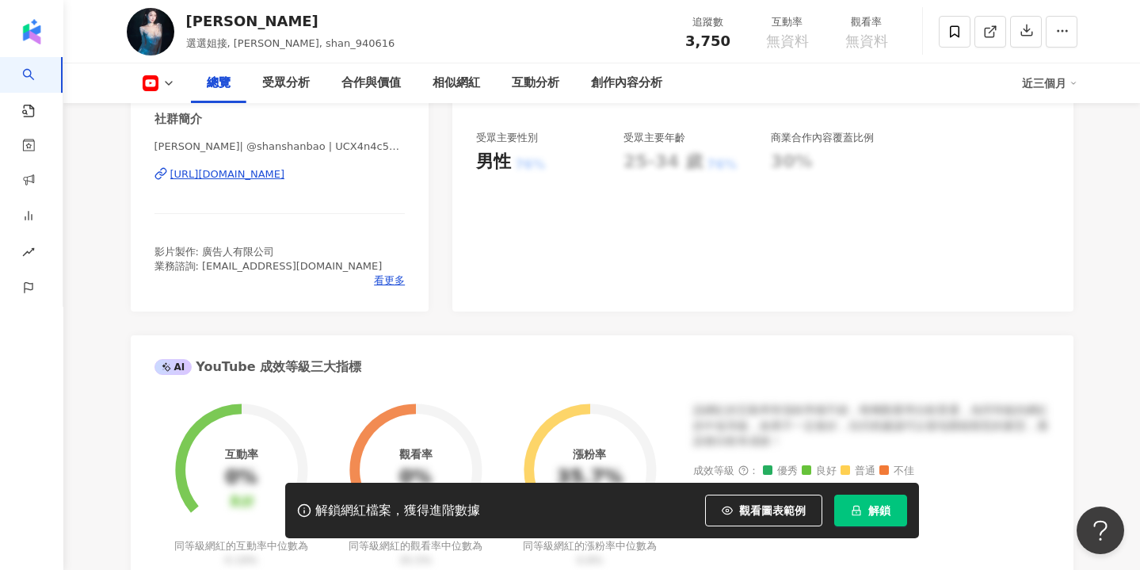
click at [285, 174] on div "https://www.youtube.com/channel/UCX4n4c5atop7dbPQDt1ZVyw" at bounding box center [227, 174] width 115 height 14
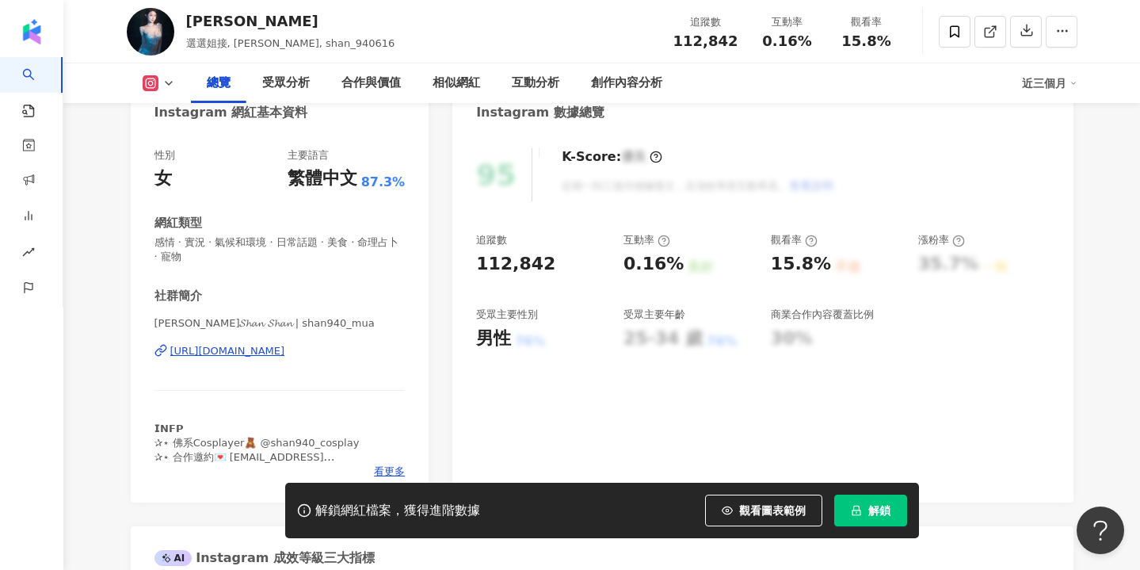
scroll to position [212, 0]
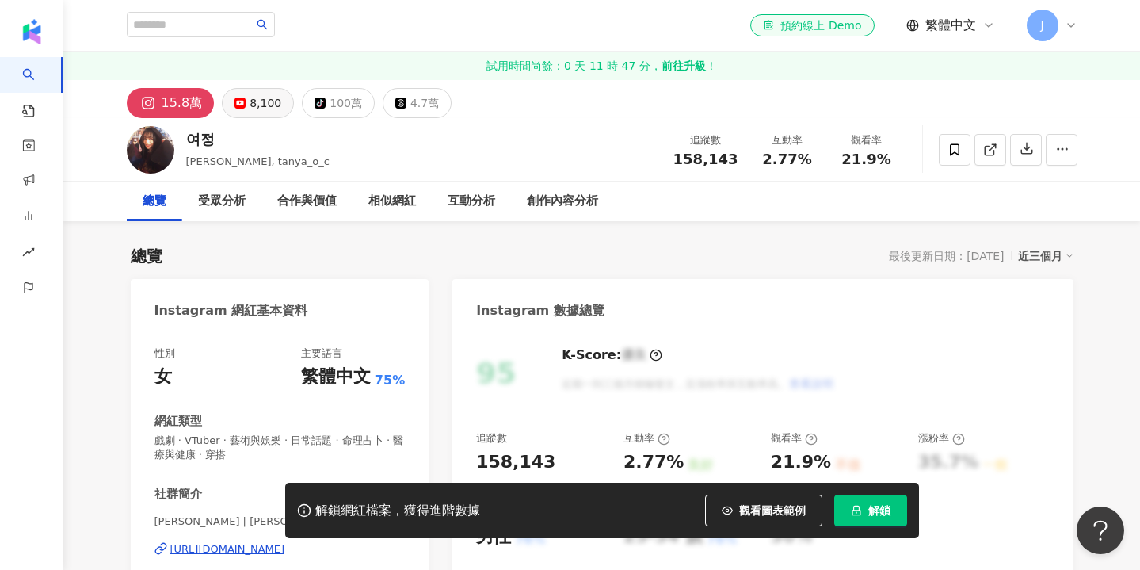
click at [265, 98] on div "8,100" at bounding box center [266, 103] width 32 height 22
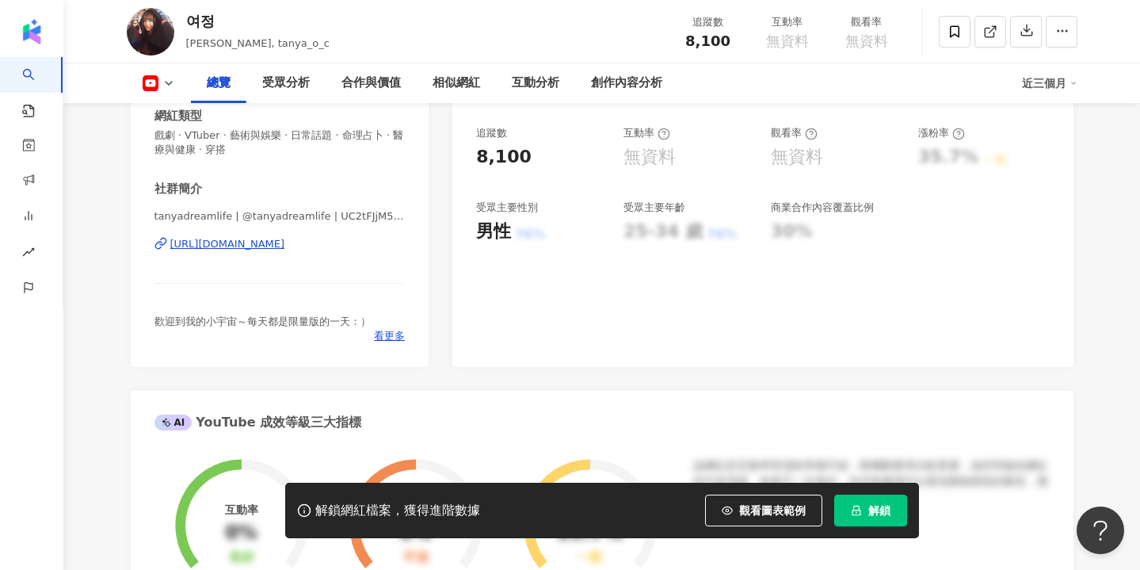
scroll to position [306, 0]
click at [285, 250] on div "https://www.youtube.com/channel/UC2tFJjM5sKL7Pukb_GWJ4AQ" at bounding box center [227, 243] width 115 height 14
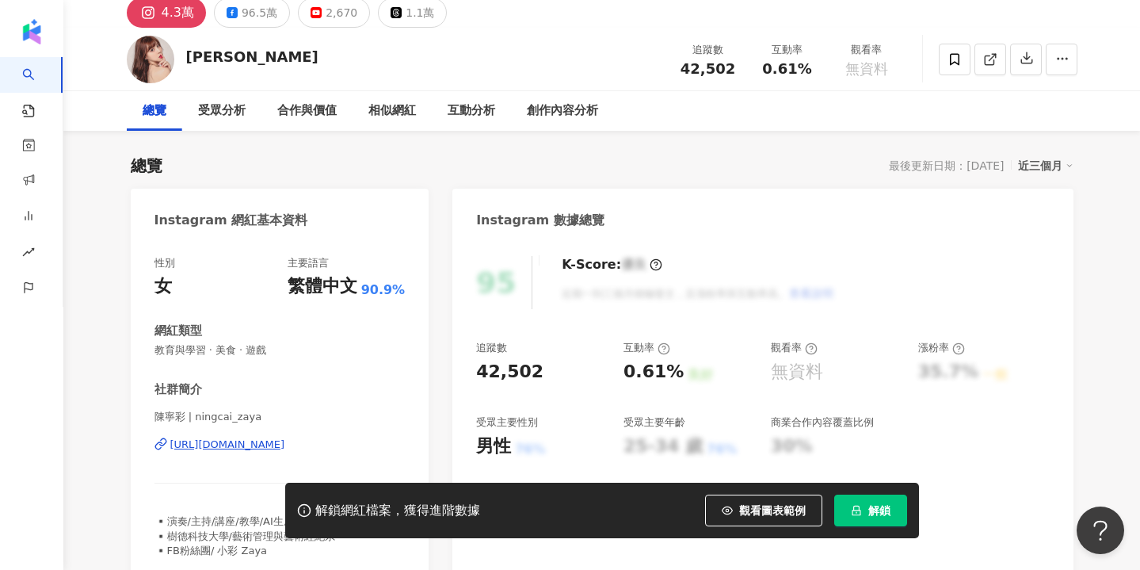
scroll to position [97, 0]
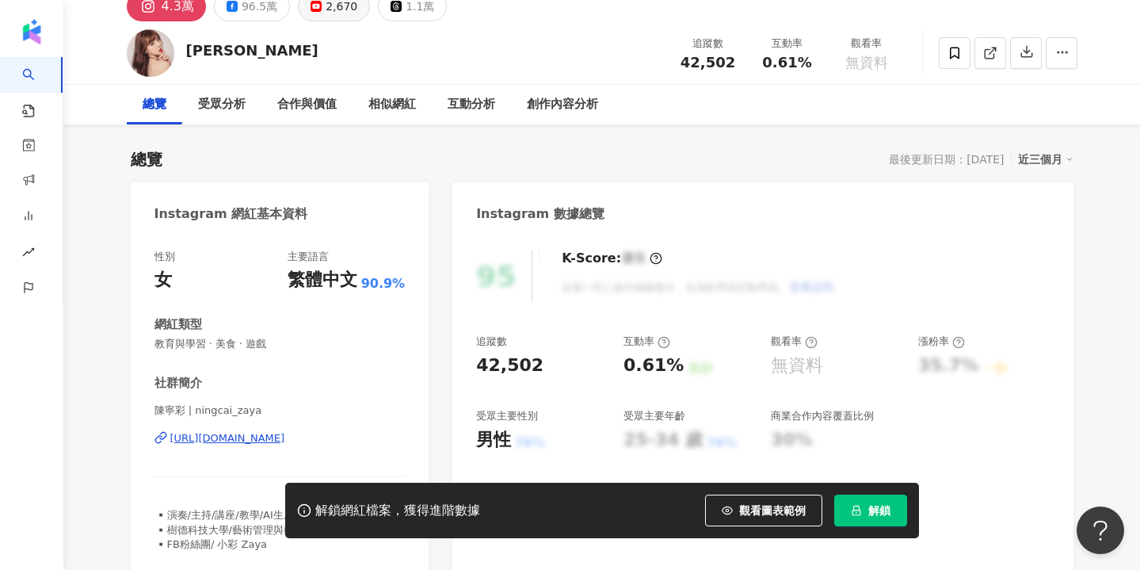
click at [327, 17] on div "2,670" at bounding box center [342, 6] width 32 height 22
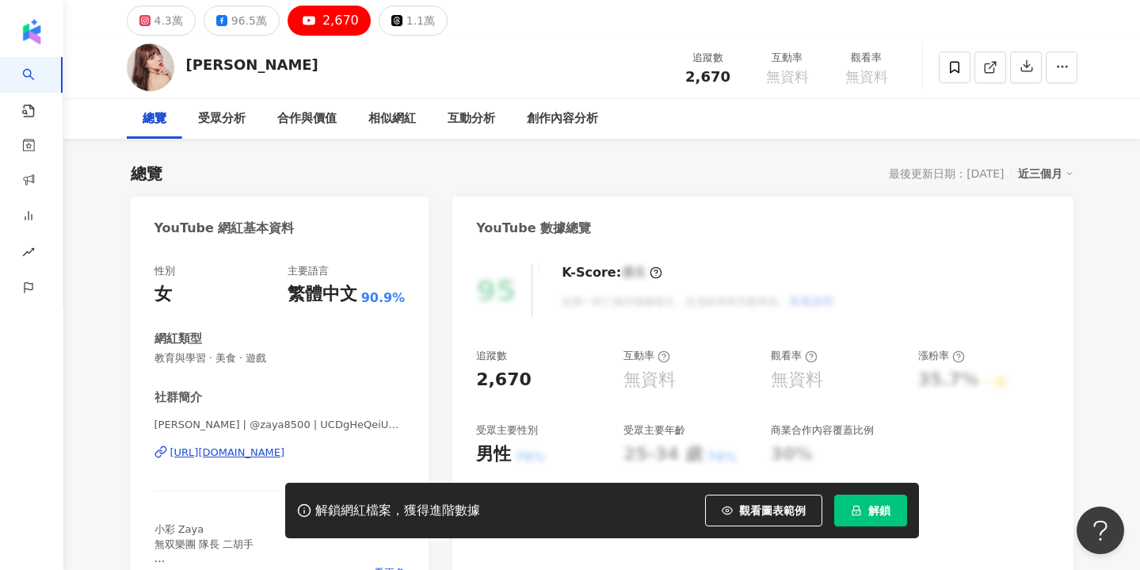
scroll to position [111, 0]
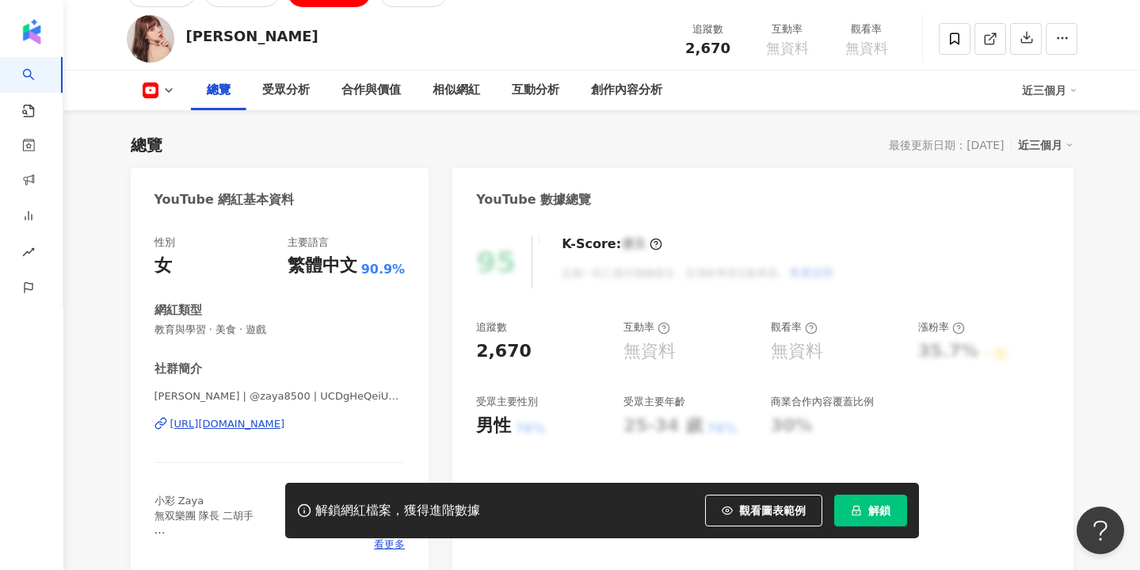
click at [242, 429] on div "[URL][DOMAIN_NAME]" at bounding box center [227, 424] width 115 height 14
